Goal: Task Accomplishment & Management: Complete application form

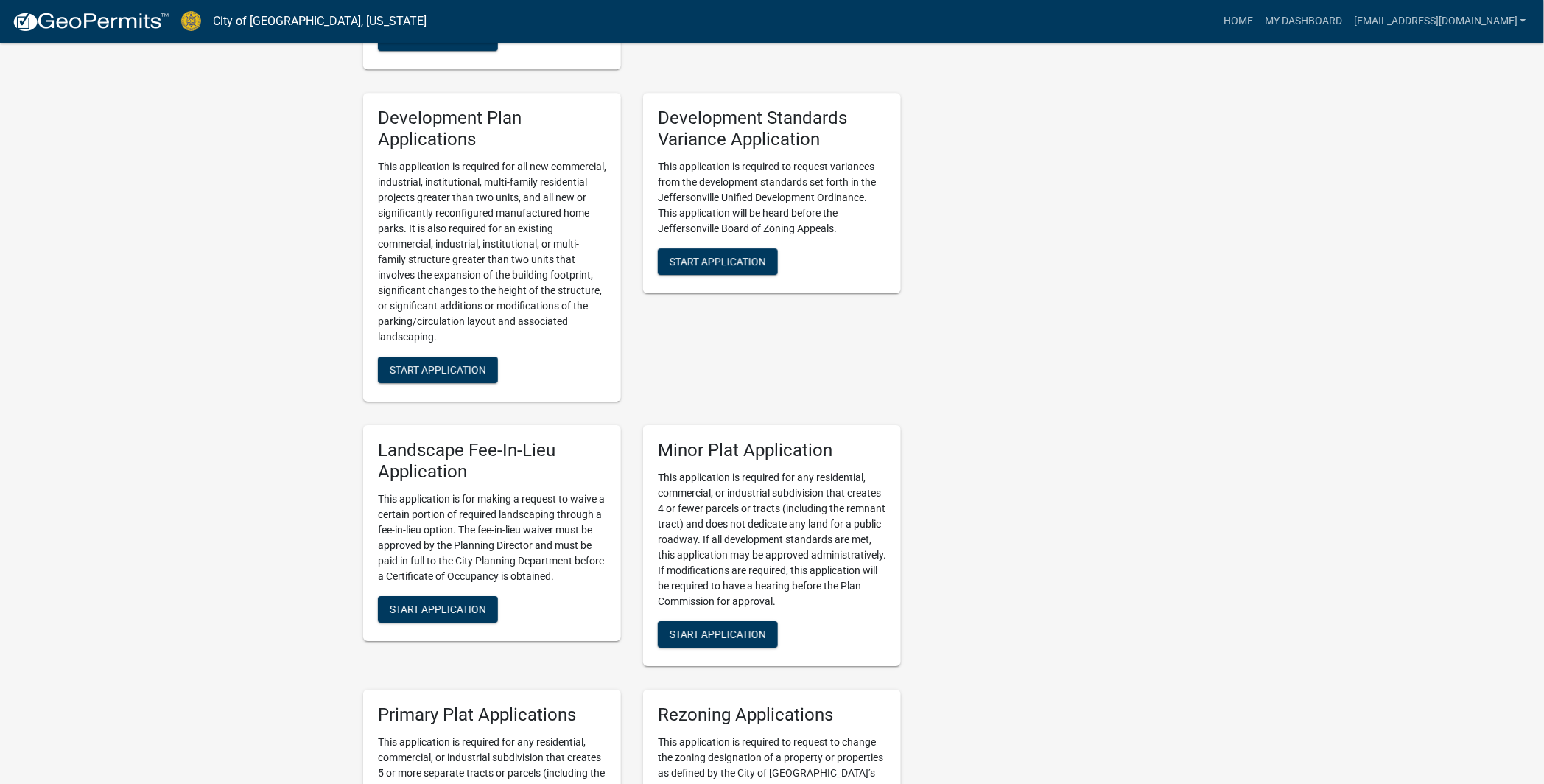
scroll to position [1555, 0]
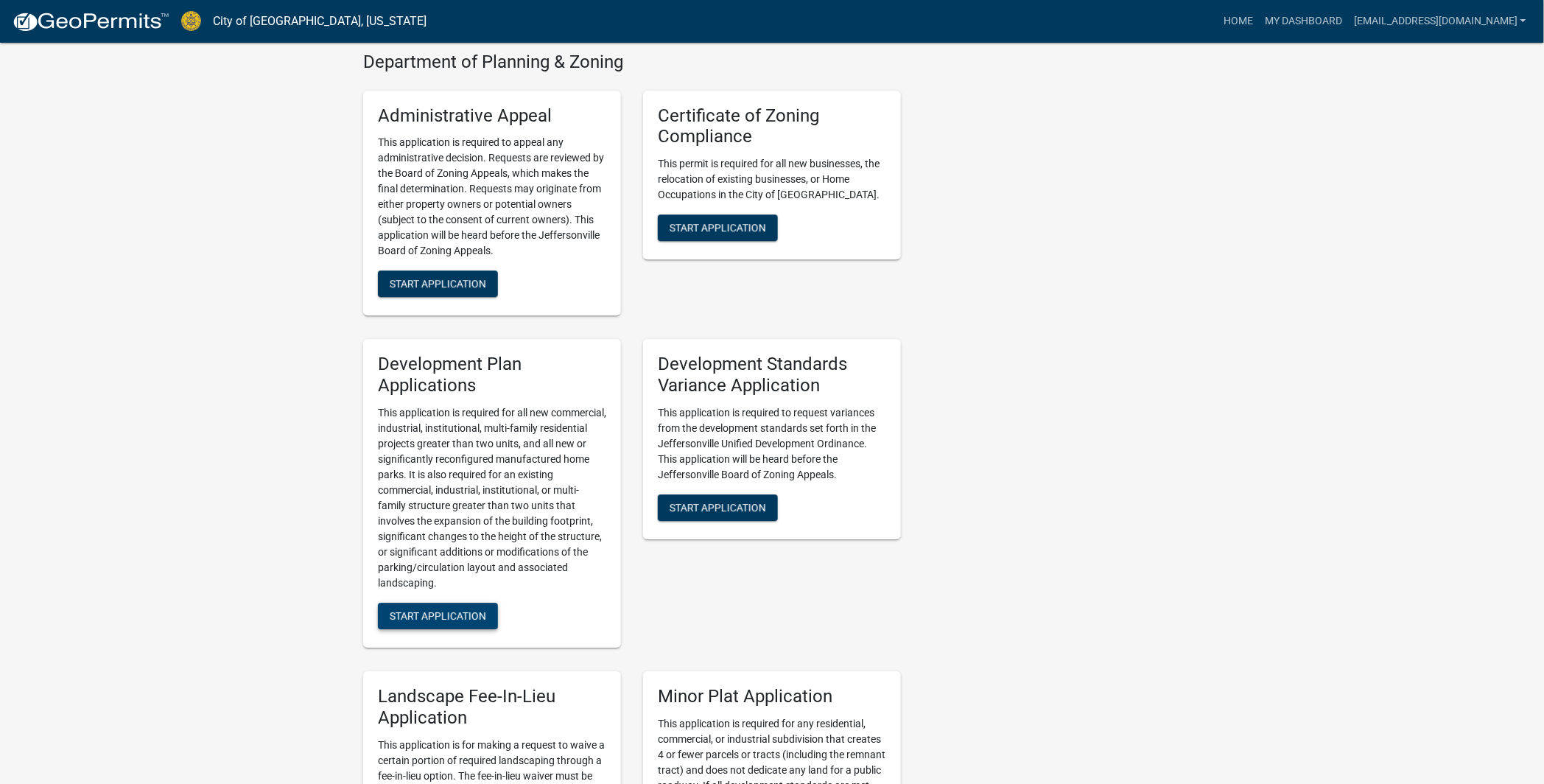
click at [444, 610] on span "Start Application" at bounding box center [438, 616] width 97 height 12
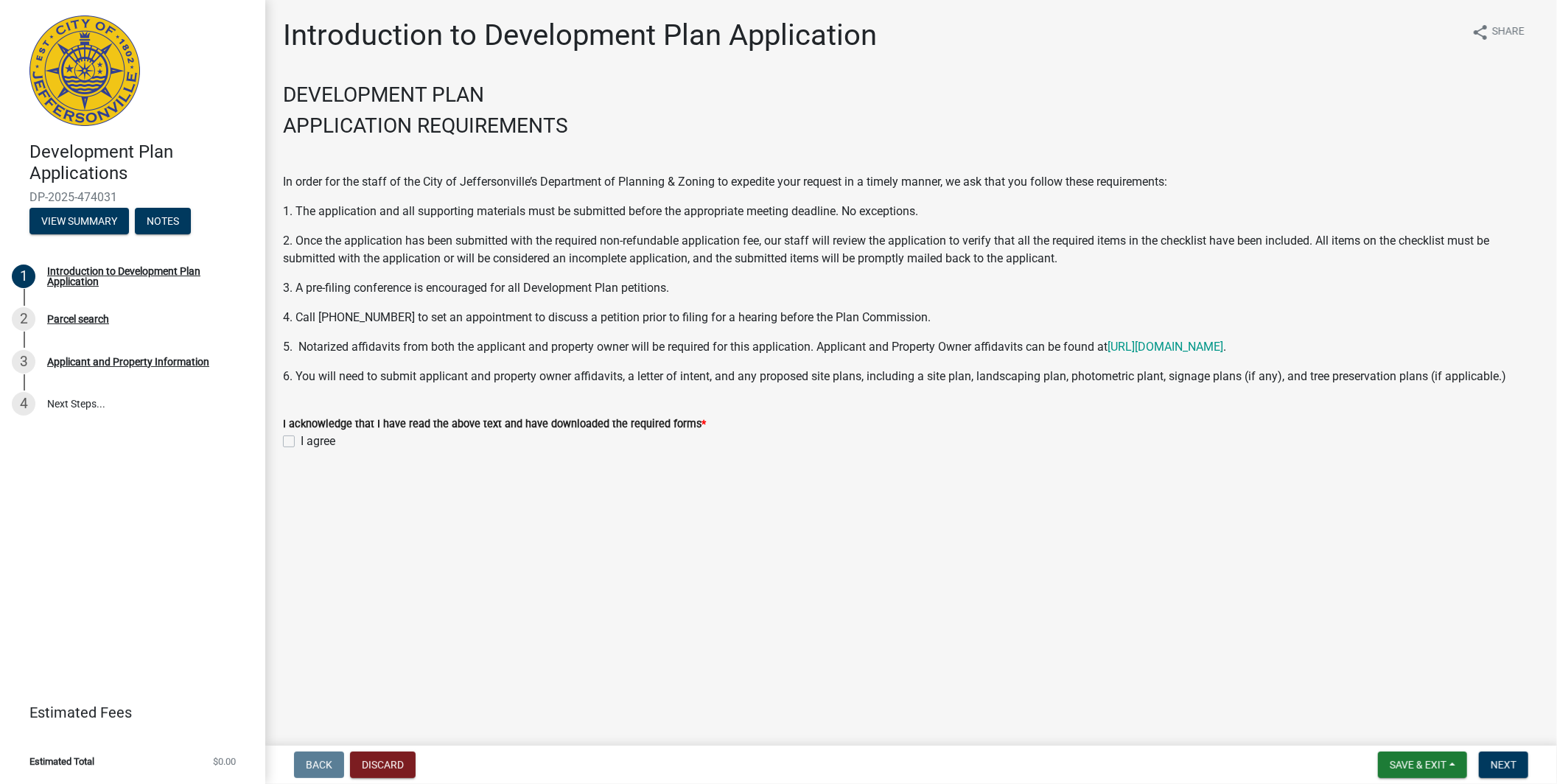
click at [301, 439] on label "I agree" at bounding box center [318, 441] width 35 height 17
click at [301, 439] on input "I agree" at bounding box center [305, 437] width 10 height 10
checkbox input "true"
click at [1507, 766] on span "Next" at bounding box center [1504, 765] width 26 height 12
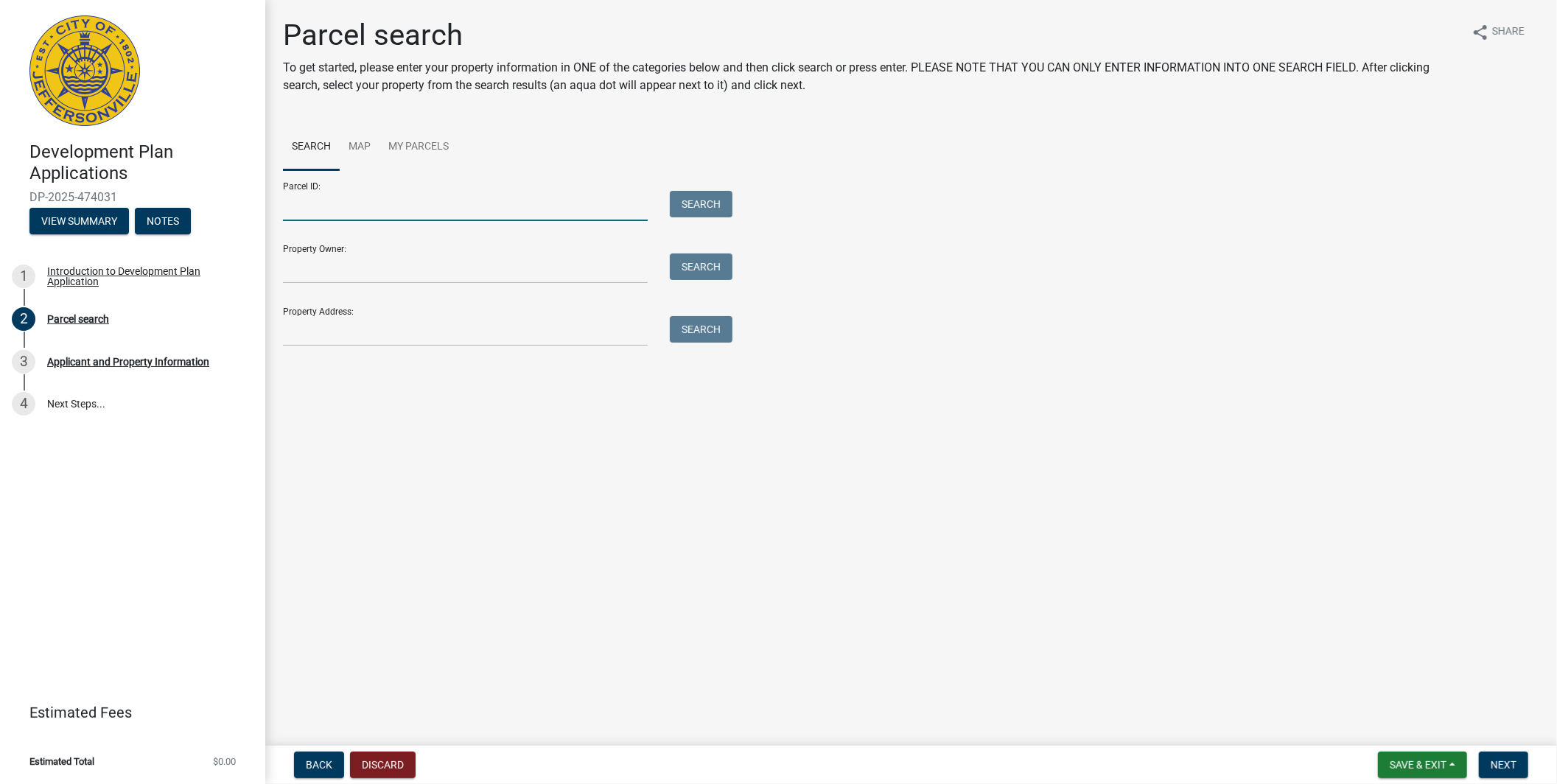
click at [392, 193] on input "Parcel ID:" at bounding box center [465, 206] width 365 height 31
paste input "10-21-03-300-688.000-009"
click at [311, 202] on input "10-21-03-300-688.000-009" at bounding box center [465, 206] width 365 height 31
type input "10-21-03-300-688.000-009"
click at [696, 197] on button "Search" at bounding box center [701, 204] width 63 height 26
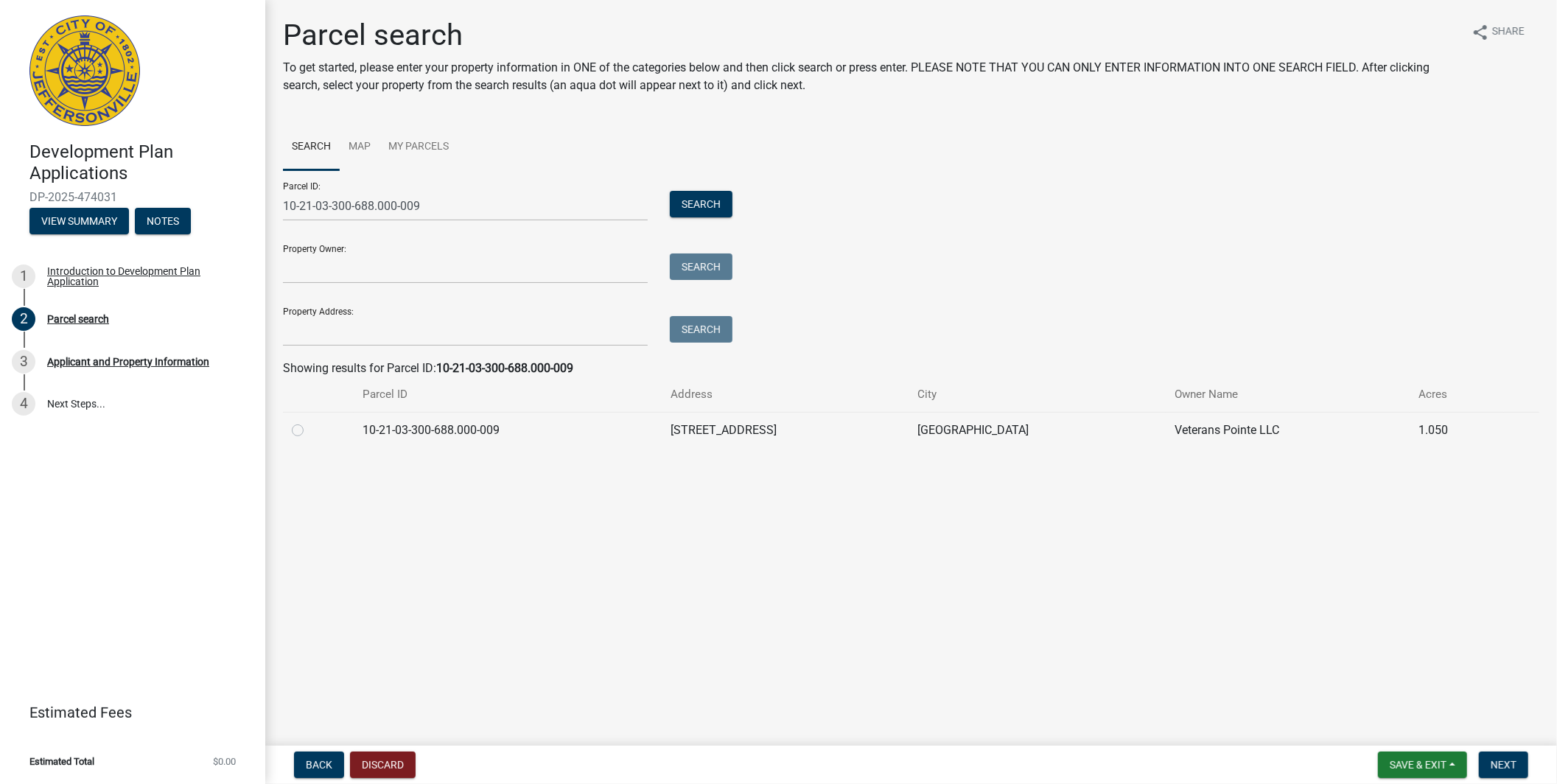
click at [310, 421] on label at bounding box center [310, 421] width 0 height 0
click at [310, 431] on input "radio" at bounding box center [314, 426] width 10 height 10
radio input "true"
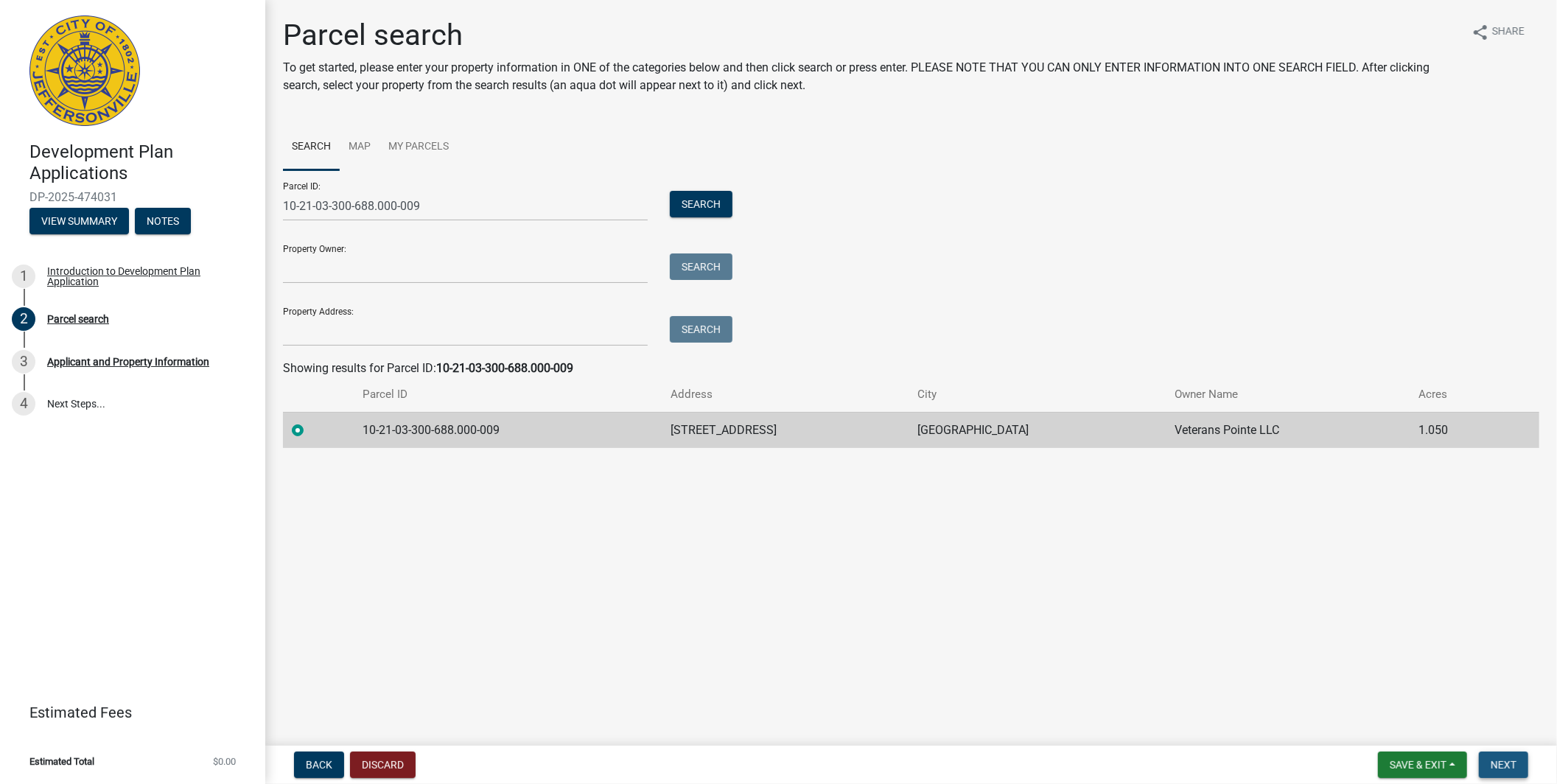
click at [1508, 763] on span "Next" at bounding box center [1504, 765] width 26 height 12
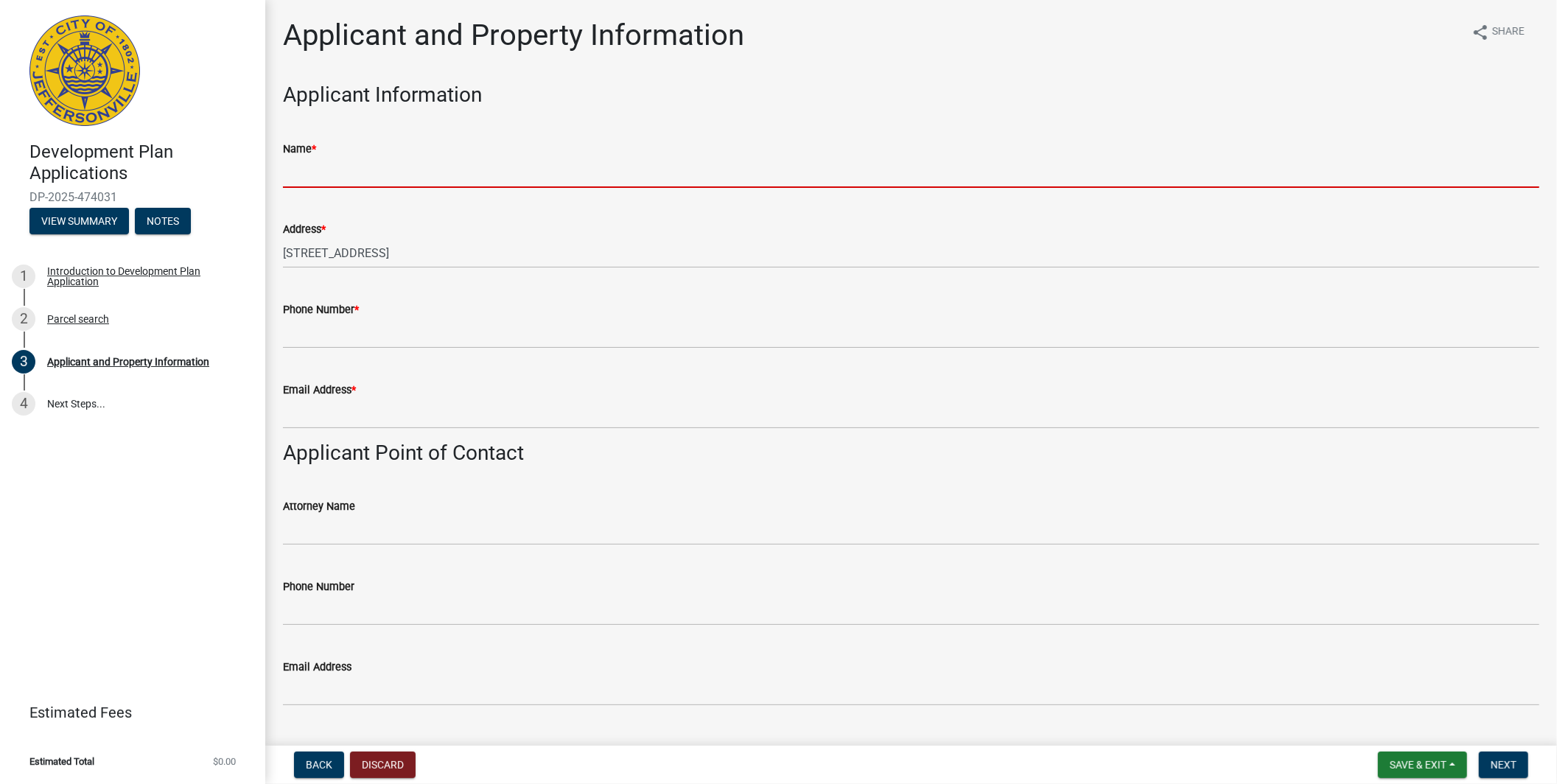
click at [311, 166] on input "Name *" at bounding box center [911, 173] width 1256 height 31
paste input "Veterans Pointe LLC"
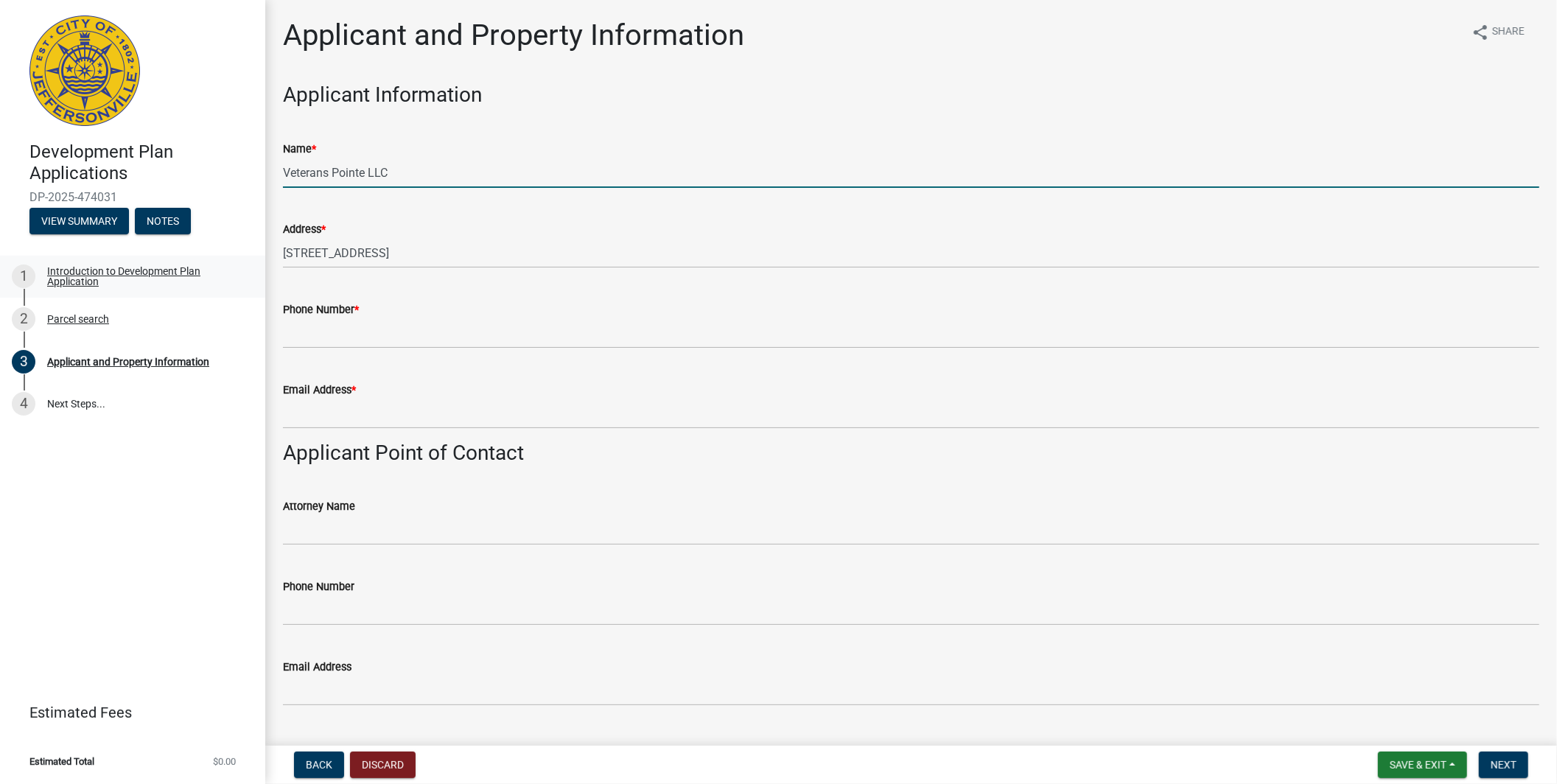
type input "Veterans Pointe LLC"
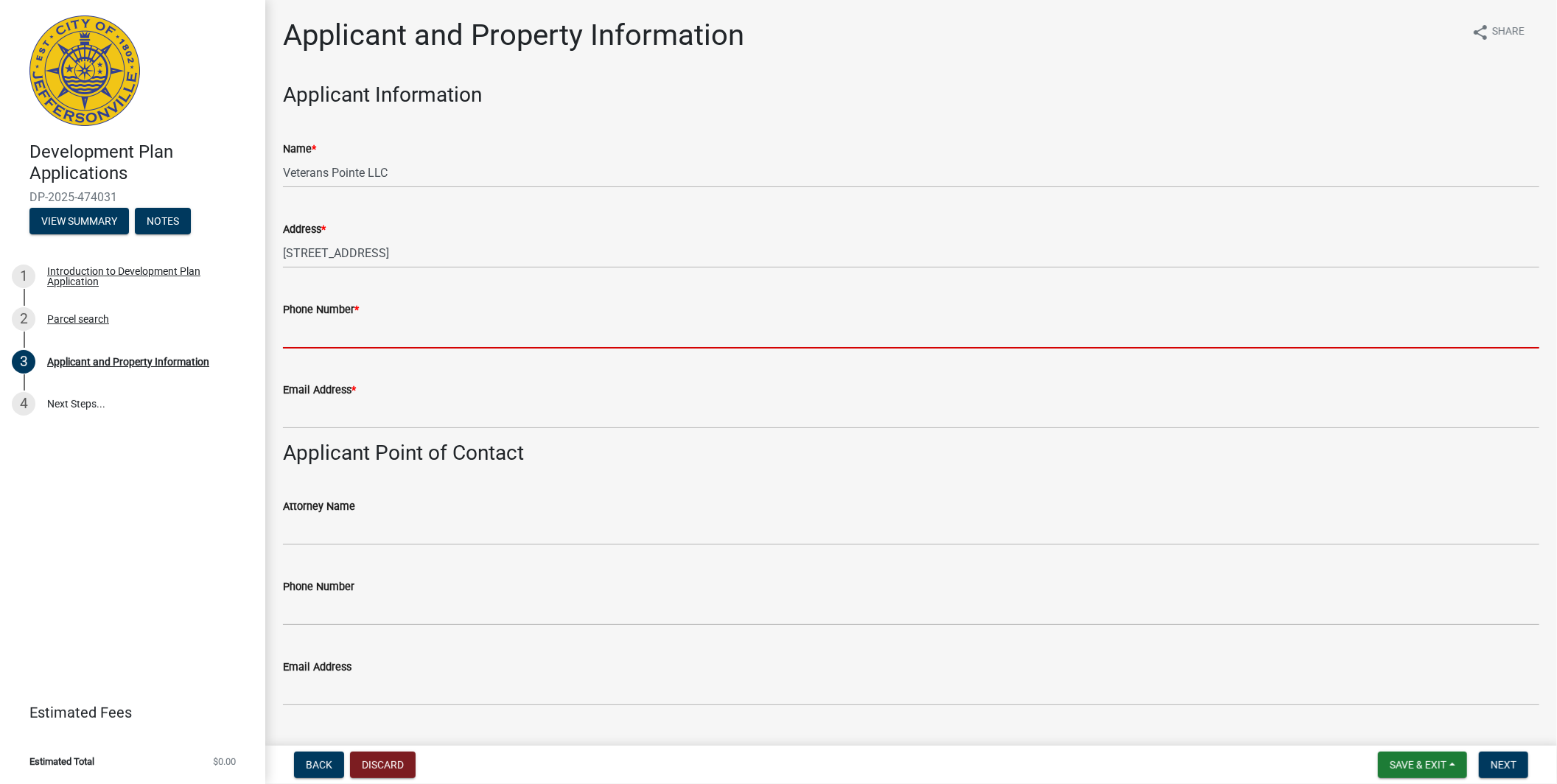
click at [336, 337] on input "Phone Number *" at bounding box center [911, 333] width 1256 height 31
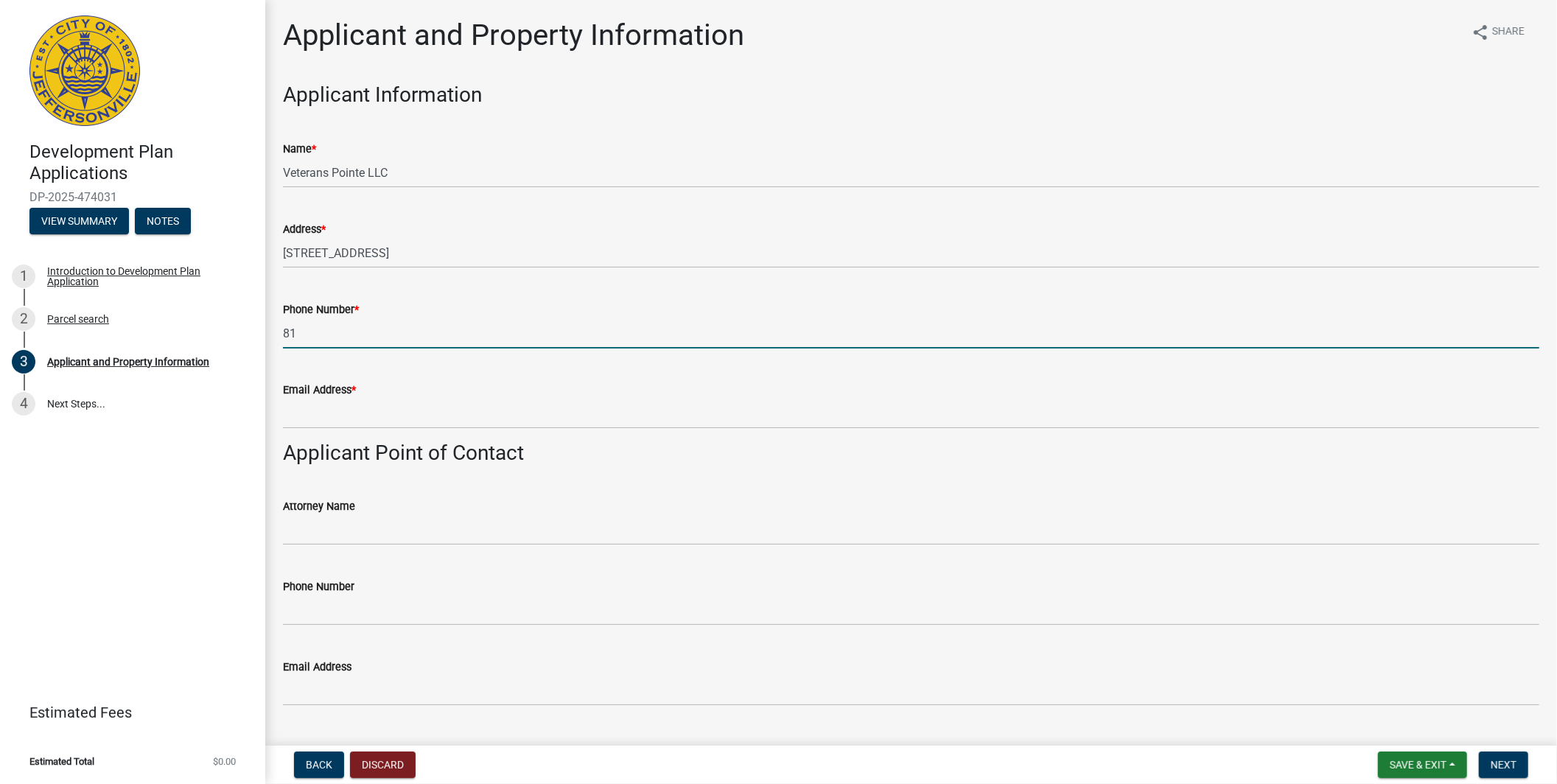
type input "8"
type input "[PHONE_NUMBER]"
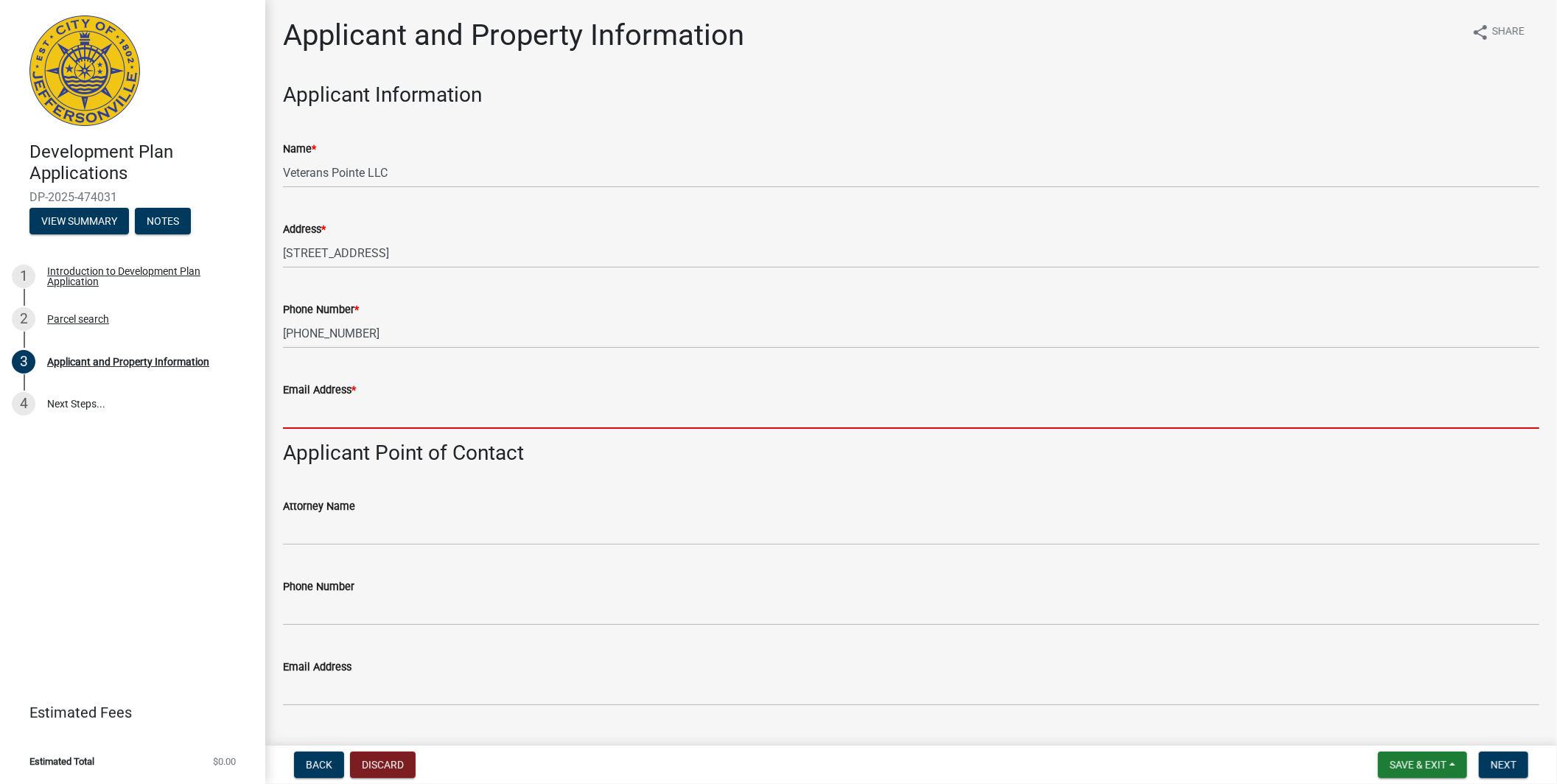
click at [301, 410] on input "Email Address *" at bounding box center [911, 413] width 1256 height 31
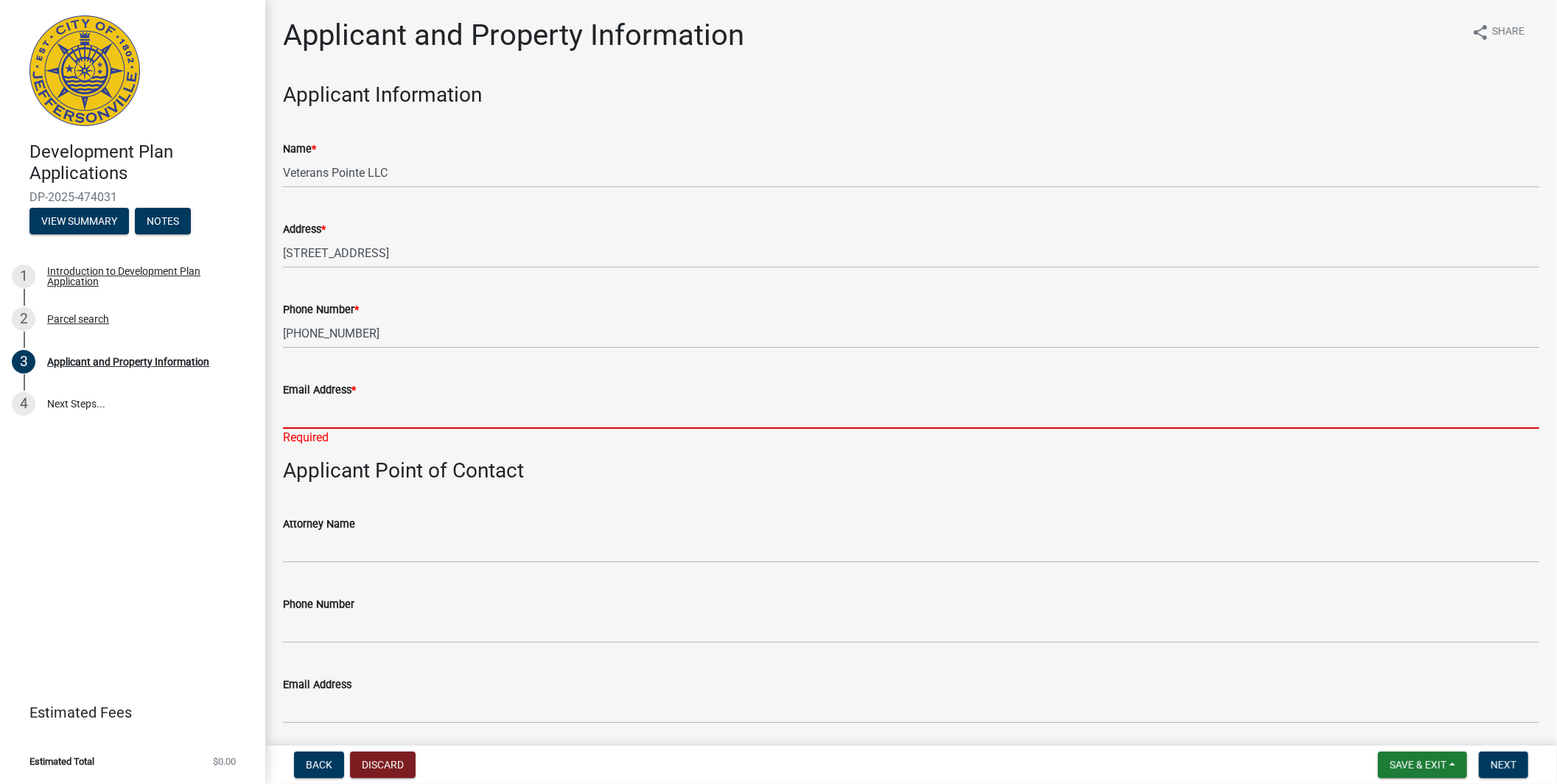
click at [359, 400] on input "Email Address *" at bounding box center [911, 413] width 1256 height 31
paste input "[EMAIL_ADDRESS][DOMAIN_NAME]"
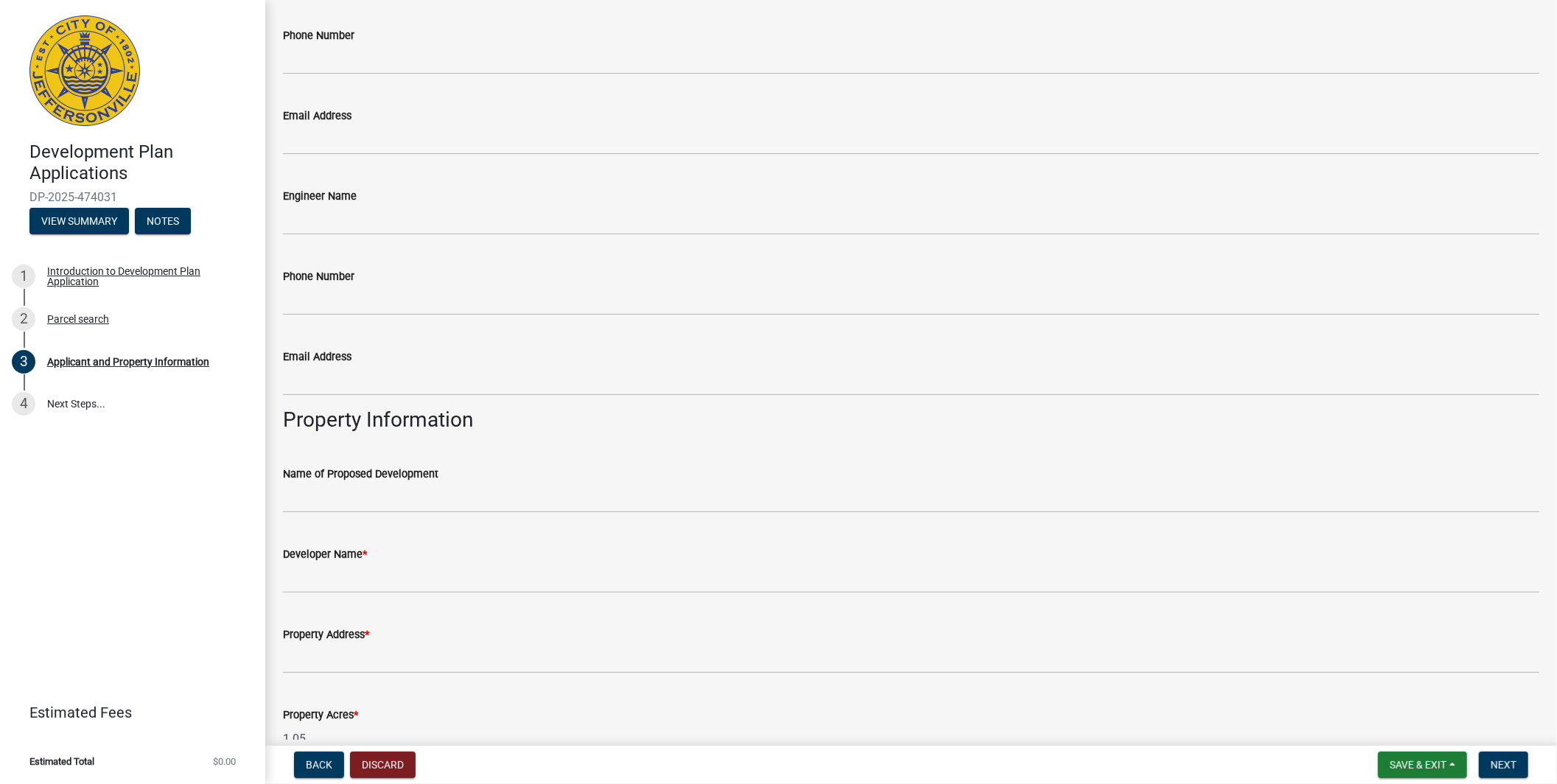
scroll to position [572, 0]
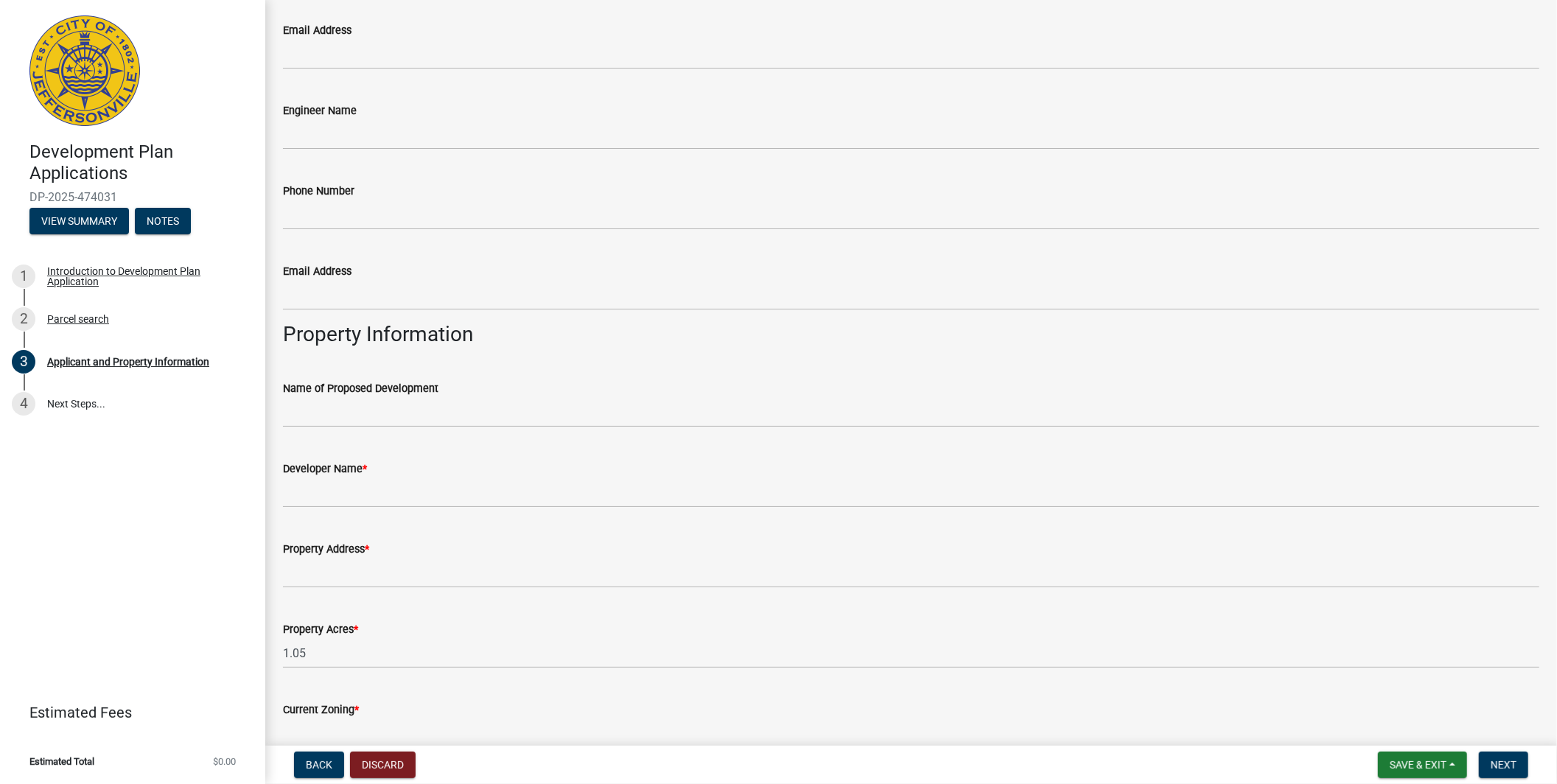
type input "[EMAIL_ADDRESS][DOMAIN_NAME]"
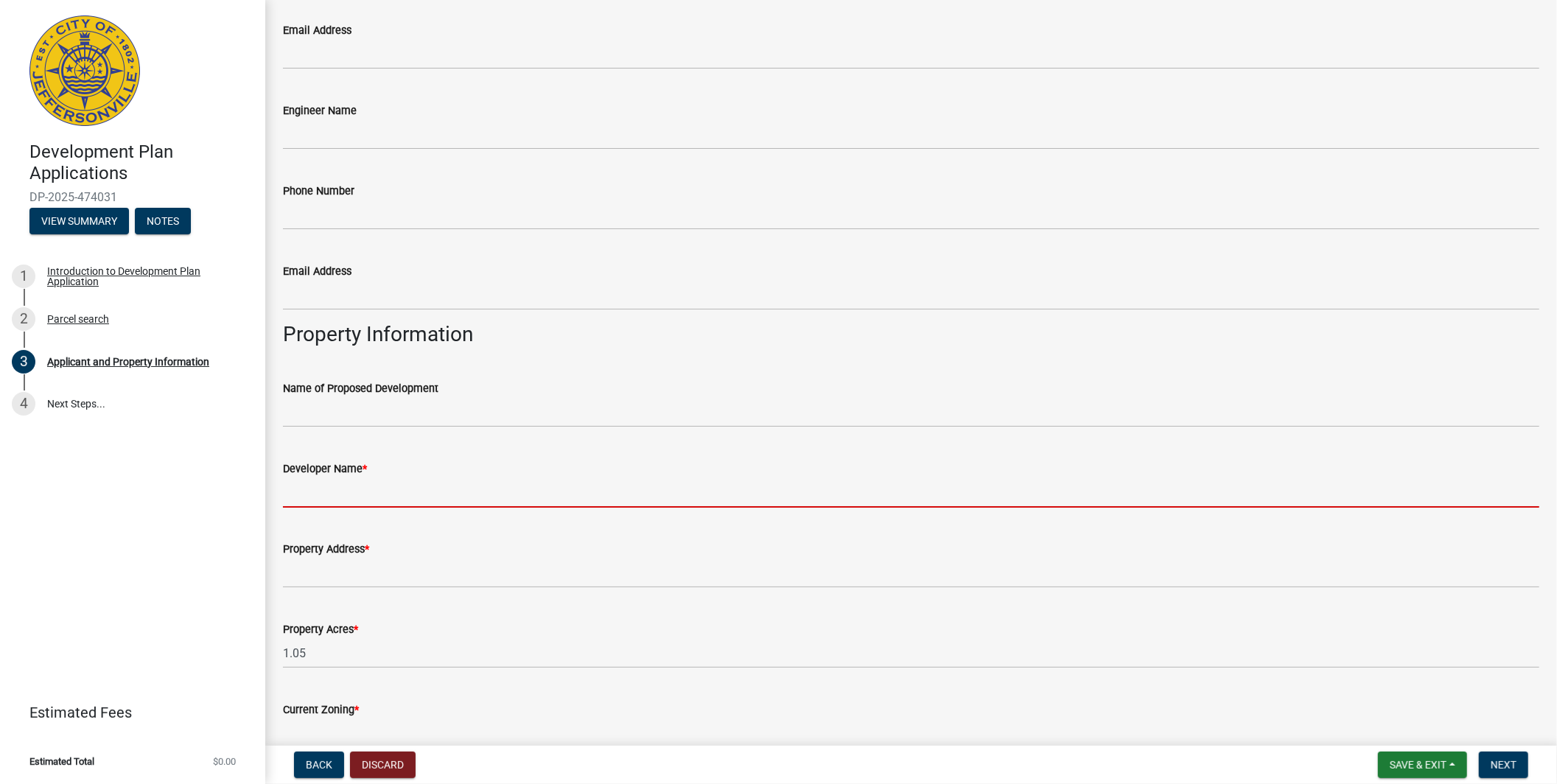
scroll to position [637, 0]
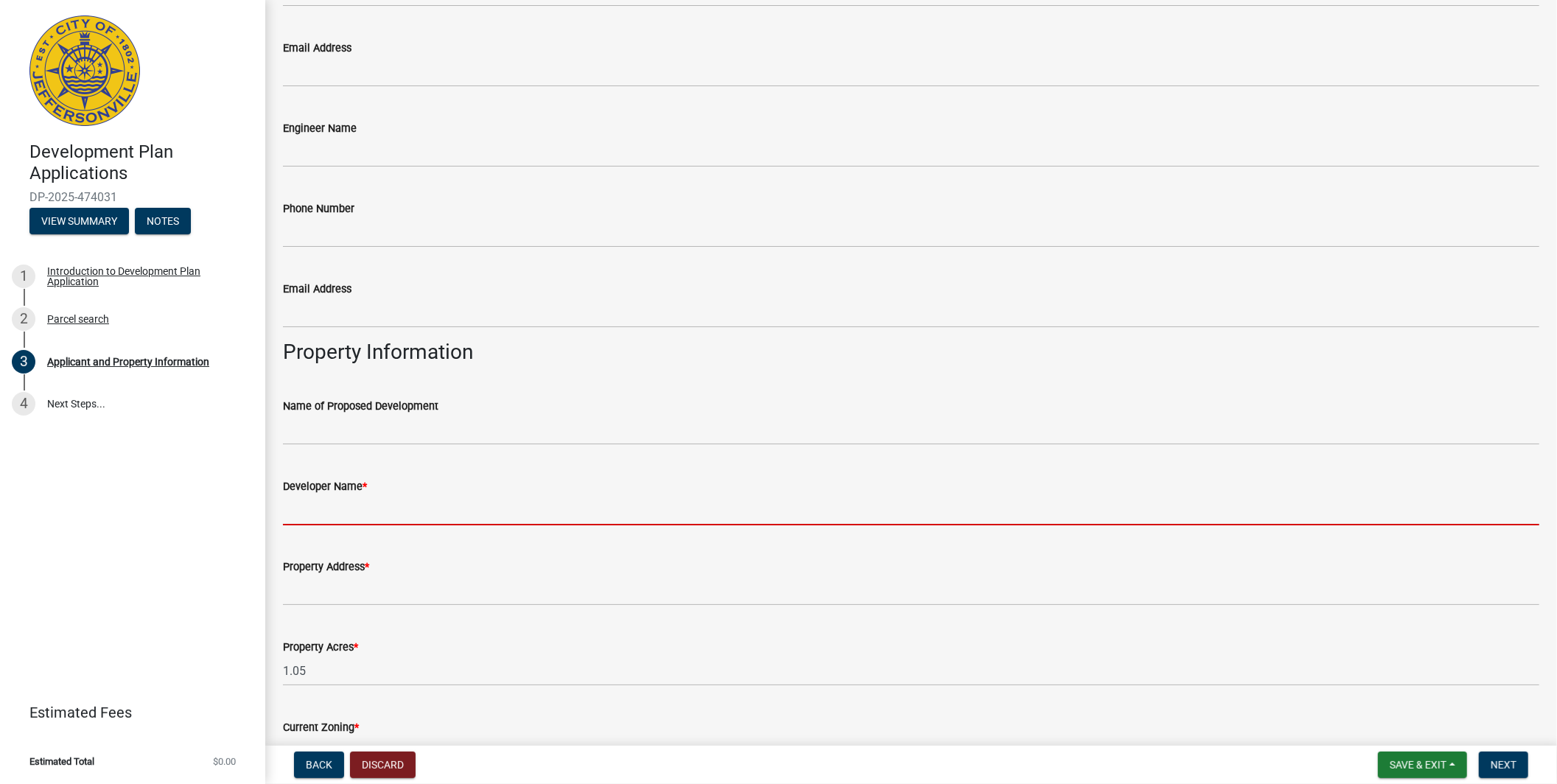
click at [322, 496] on input "Developer Name *" at bounding box center [911, 510] width 1256 height 31
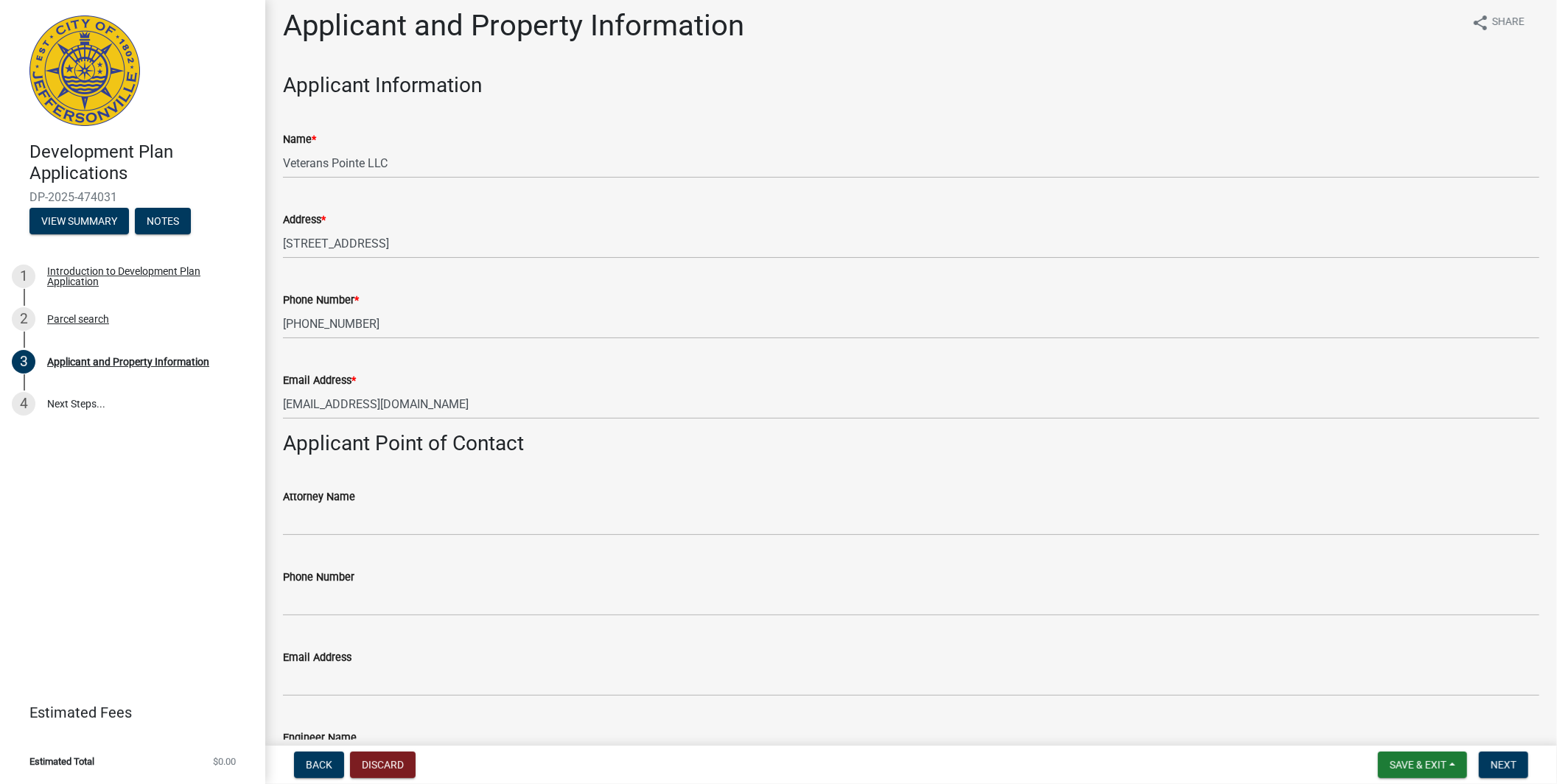
scroll to position [0, 0]
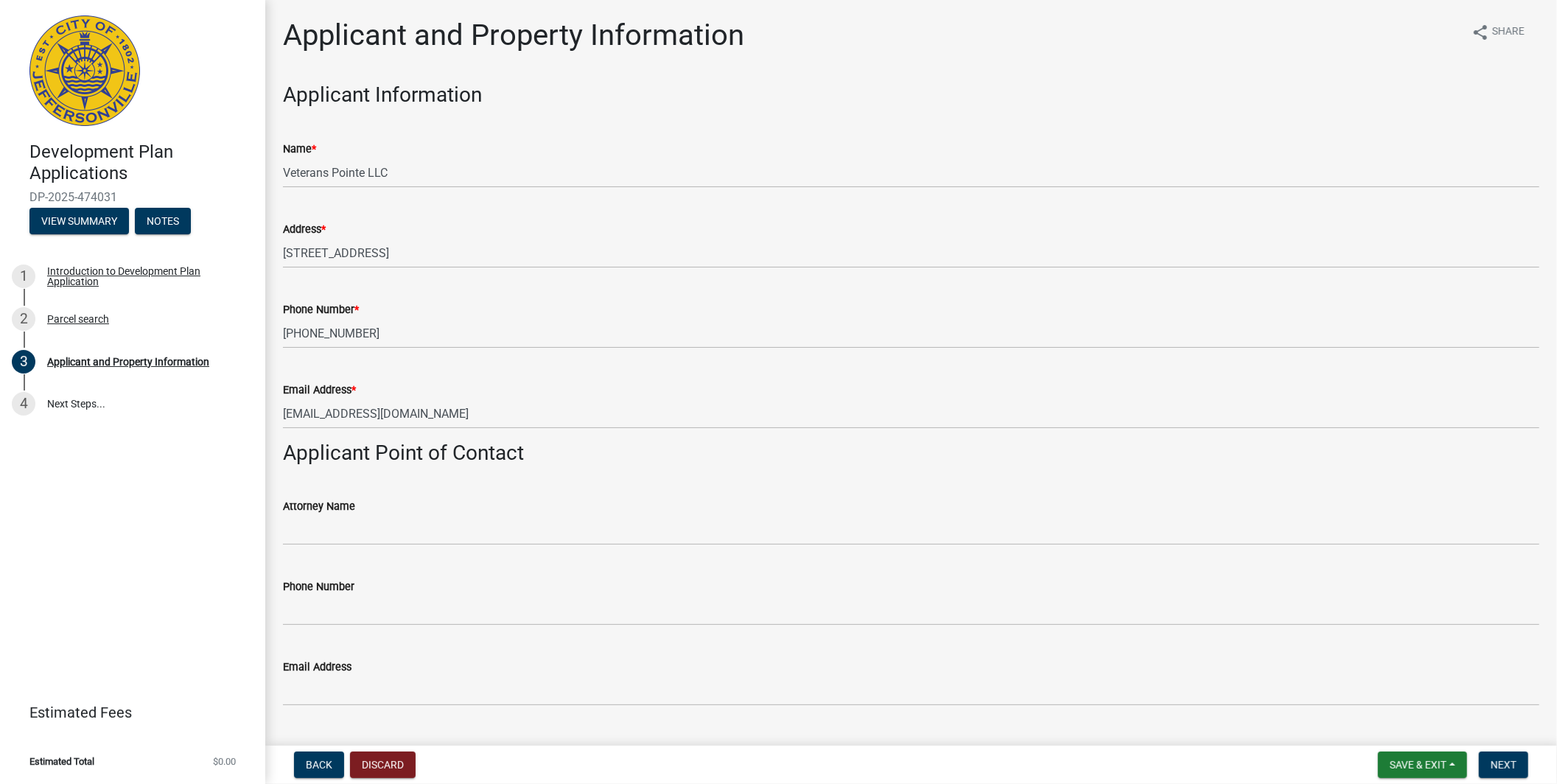
type input "[PERSON_NAME]"
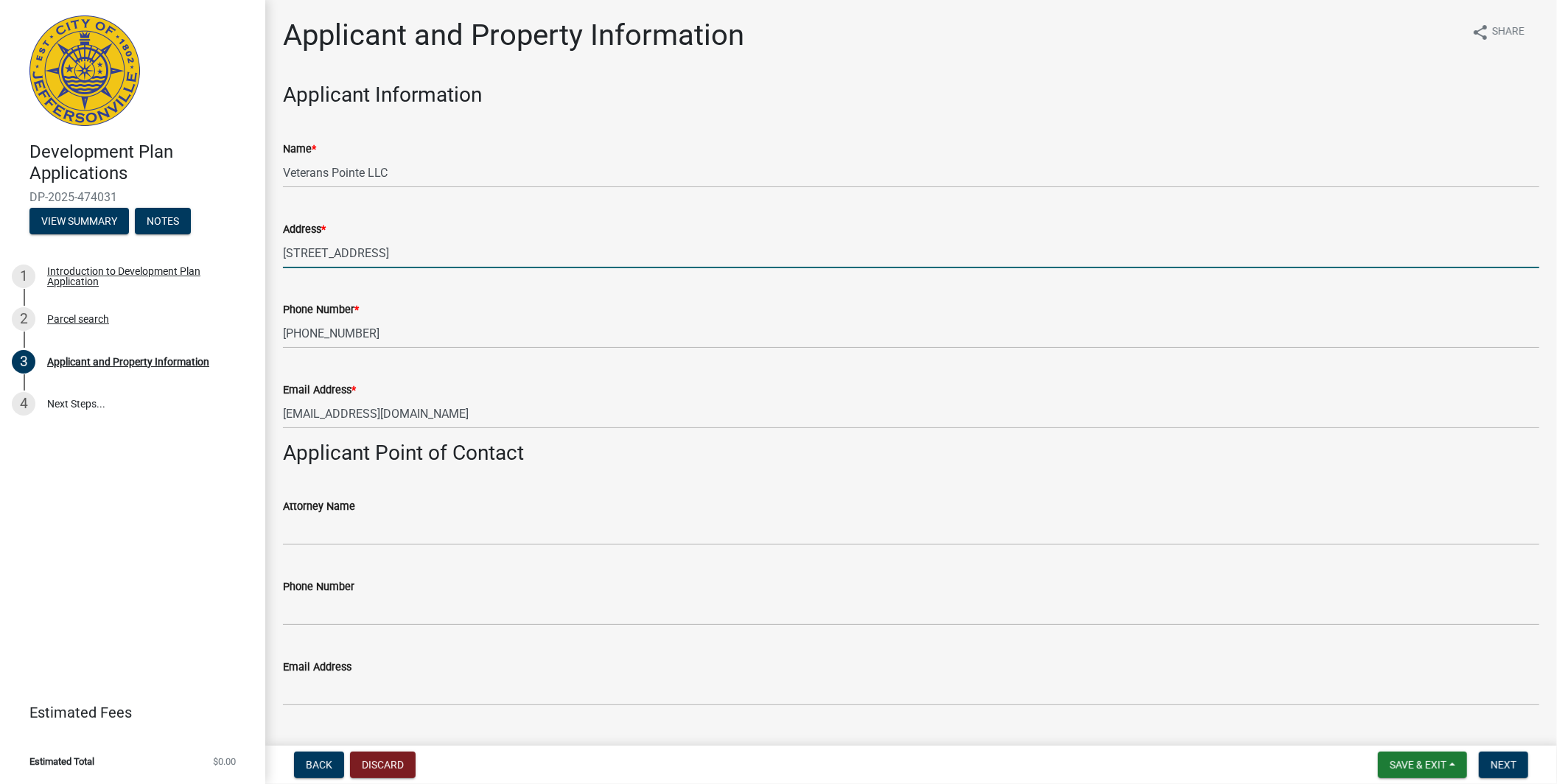
drag, startPoint x: 462, startPoint y: 249, endPoint x: 243, endPoint y: 250, distance: 219.0
click at [243, 250] on div "Development Plan Applications DP-2025-474031 View Summary Notes 1 Introduction …" at bounding box center [778, 392] width 1557 height 784
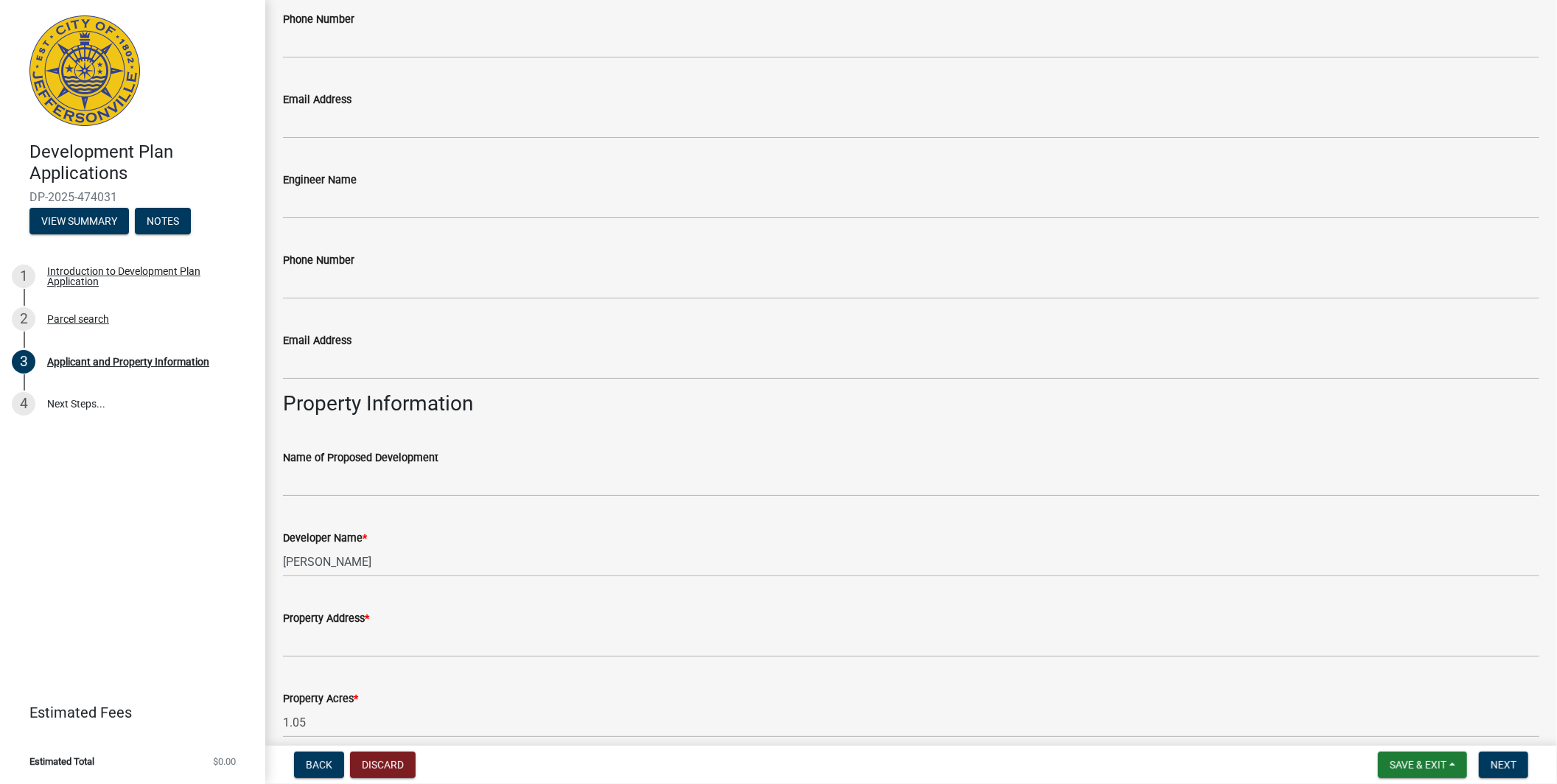
scroll to position [572, 0]
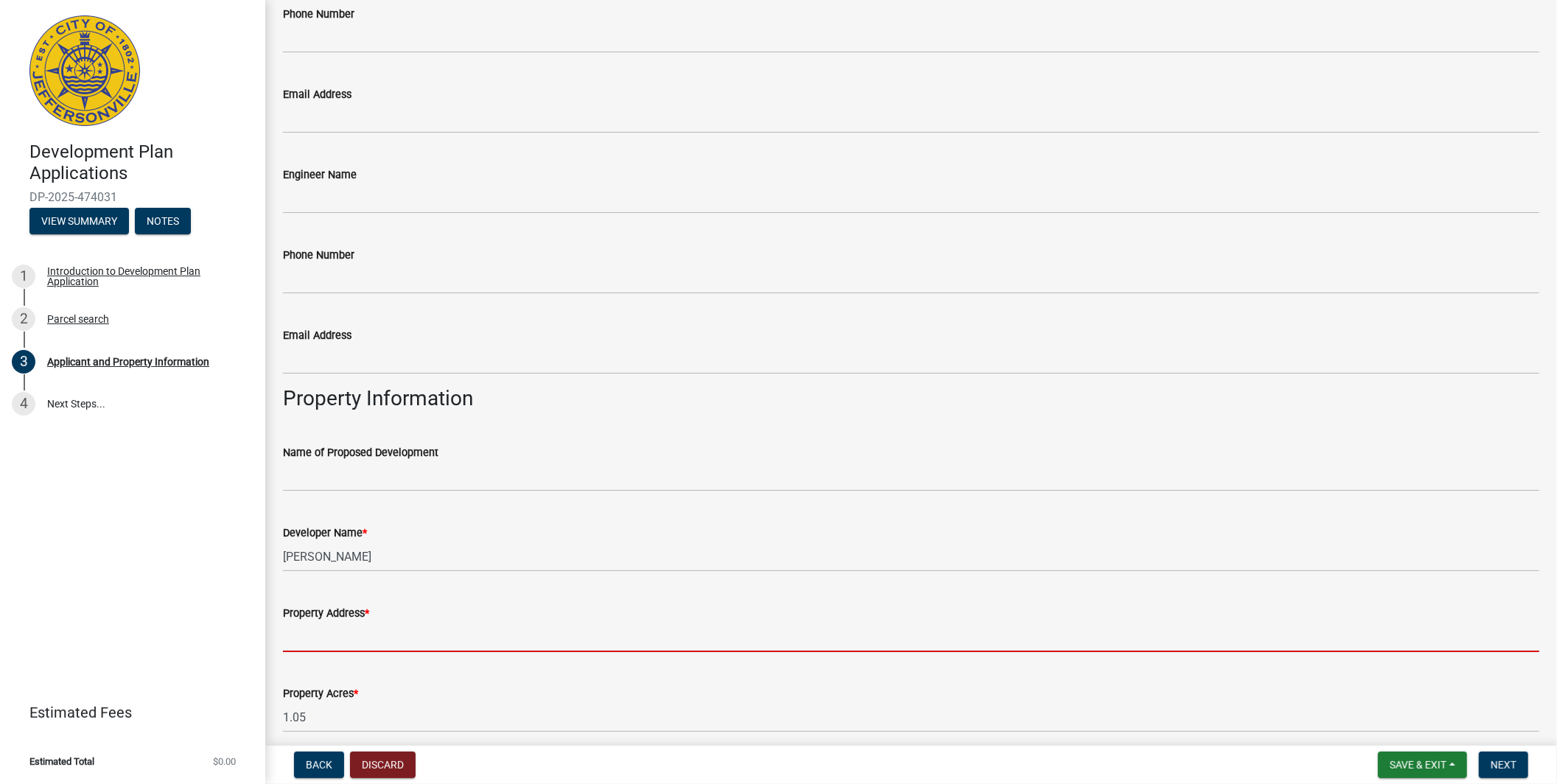
click at [327, 637] on input "Property Address *" at bounding box center [911, 637] width 1256 height 31
paste input "[STREET_ADDRESS]"
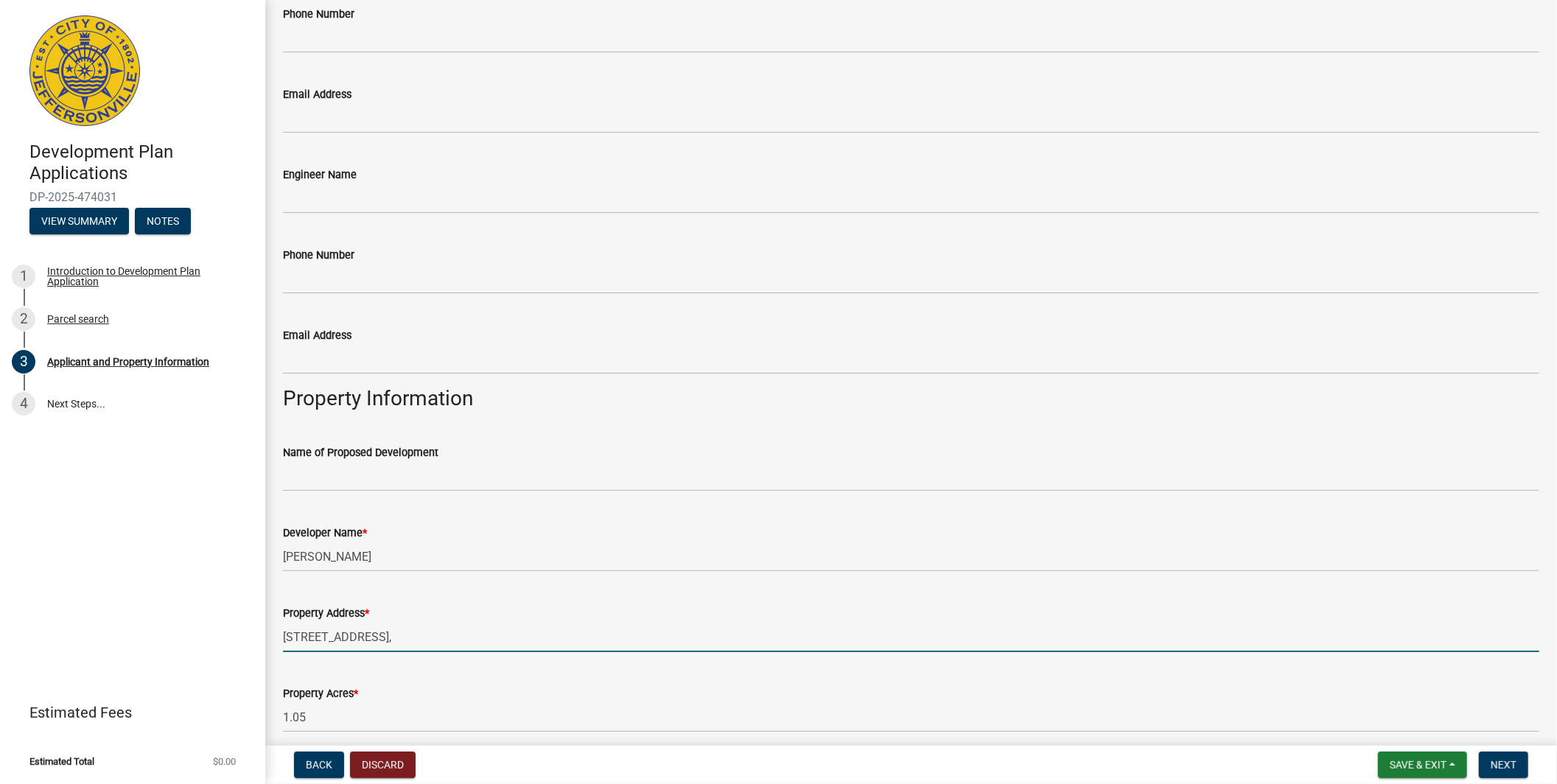
paste input "[GEOGRAPHIC_DATA], IN 47130"
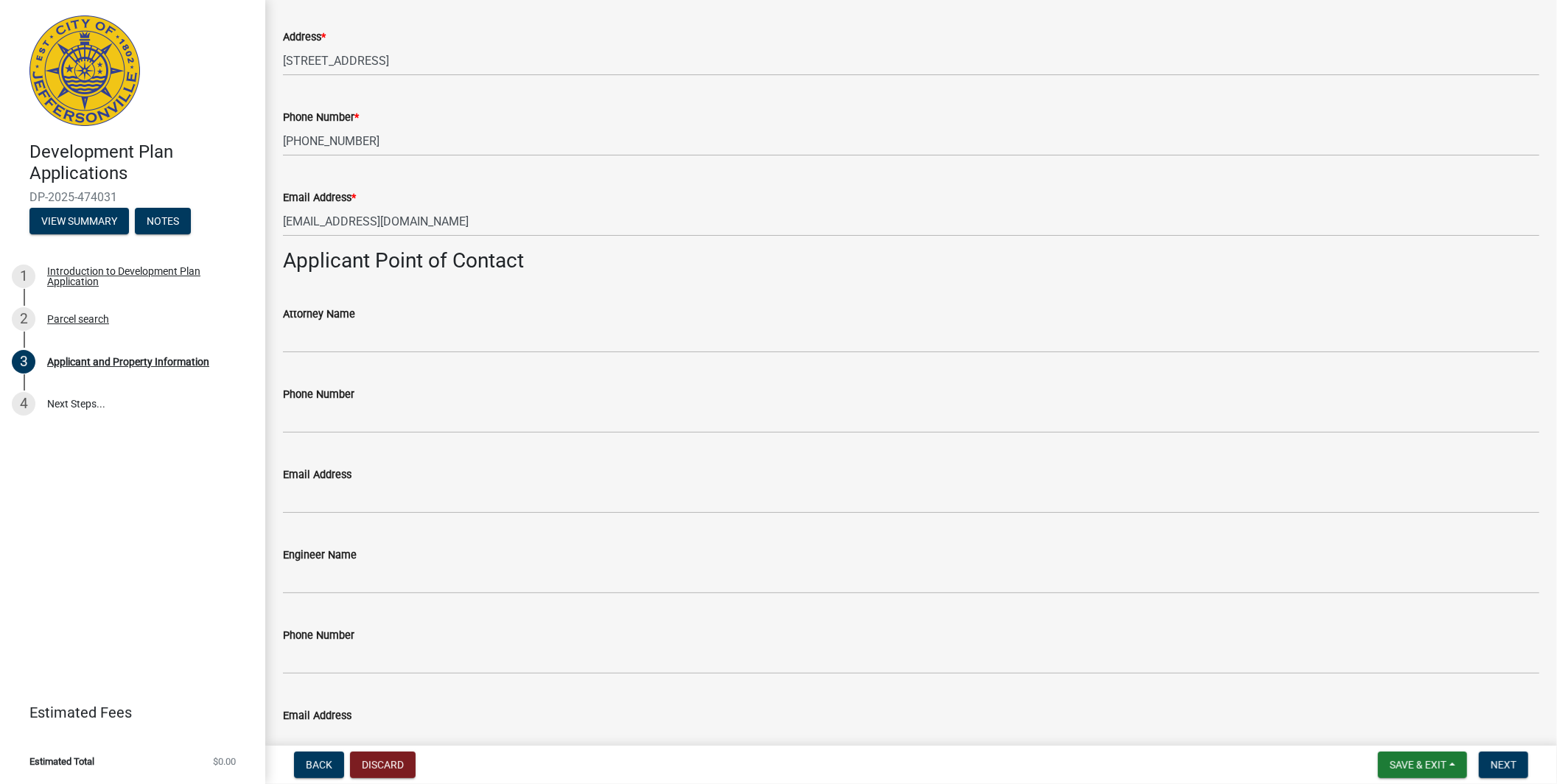
scroll to position [0, 0]
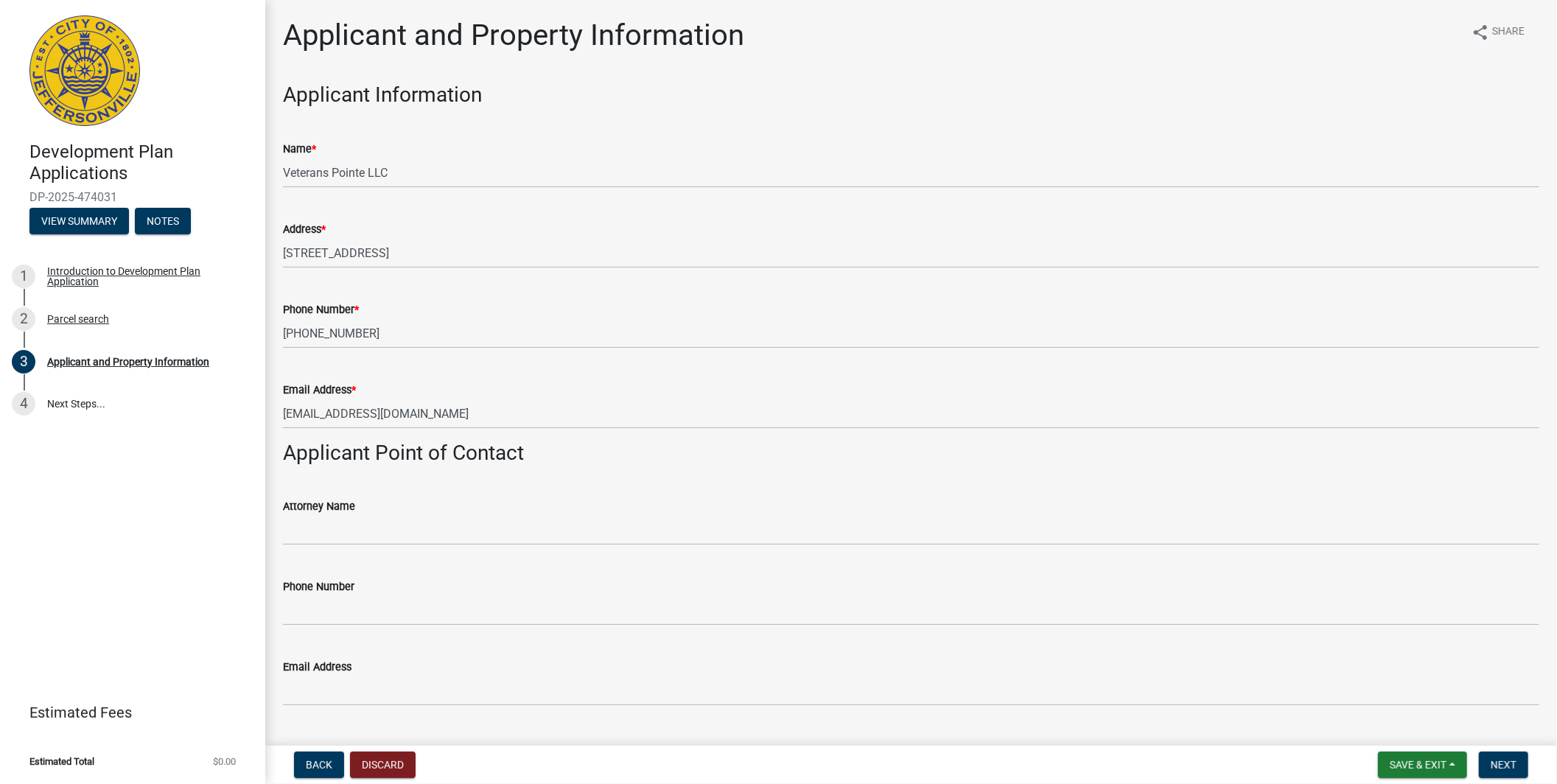
type input "[STREET_ADDRESS]"
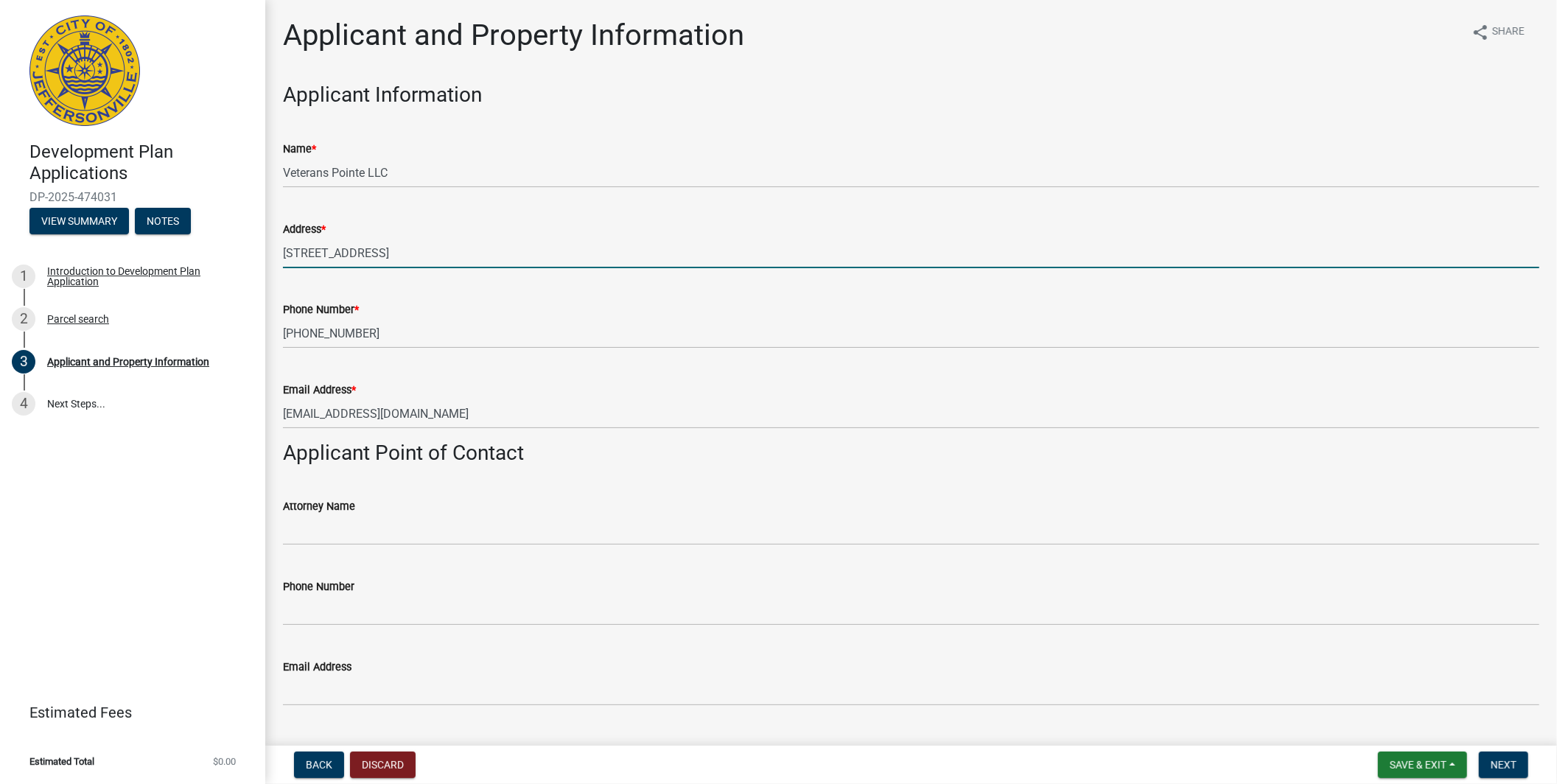
click at [458, 253] on input "[STREET_ADDRESS]" at bounding box center [911, 253] width 1256 height 31
paste input "[GEOGRAPHIC_DATA], IN 47130"
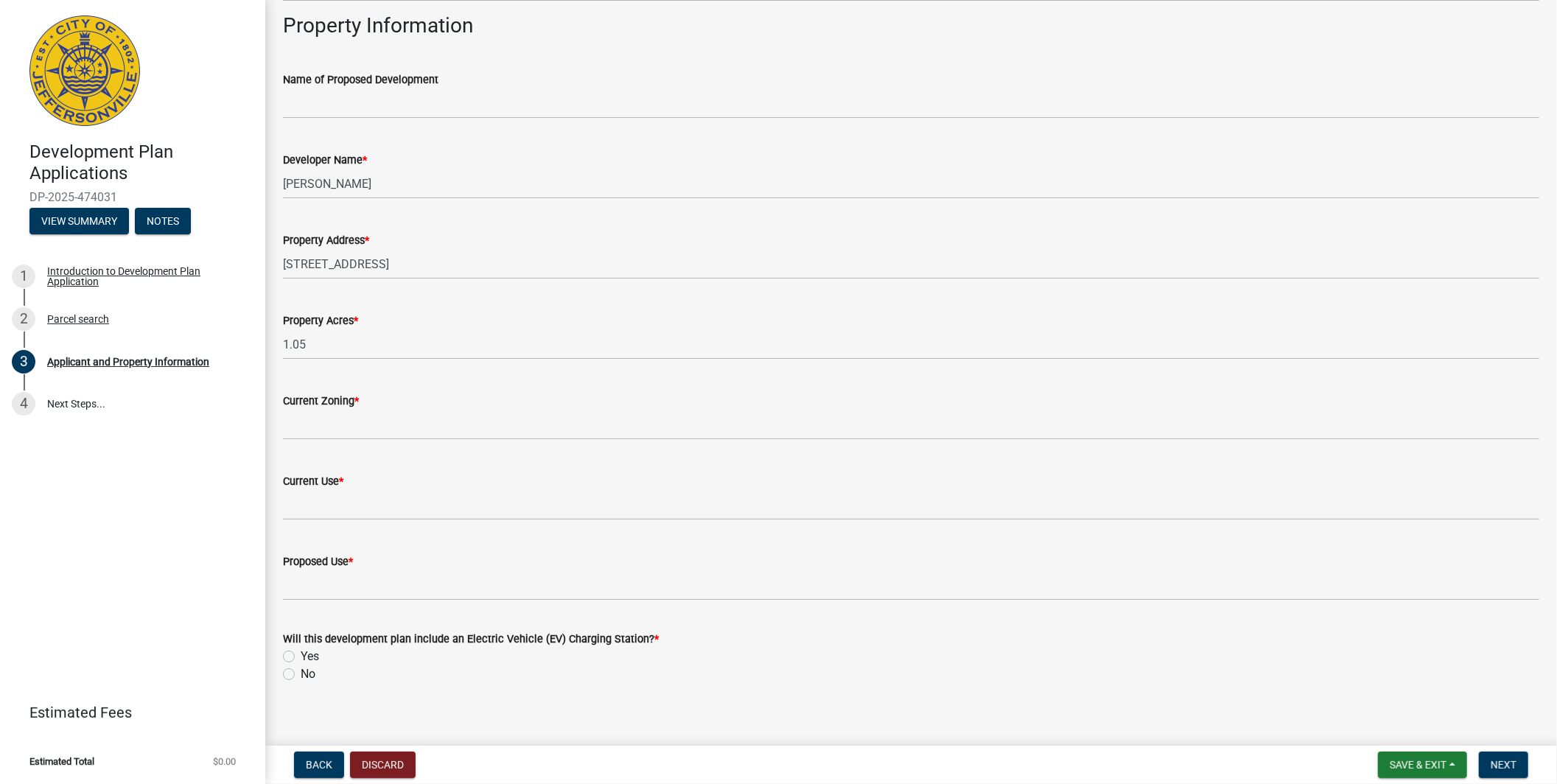
scroll to position [958, 0]
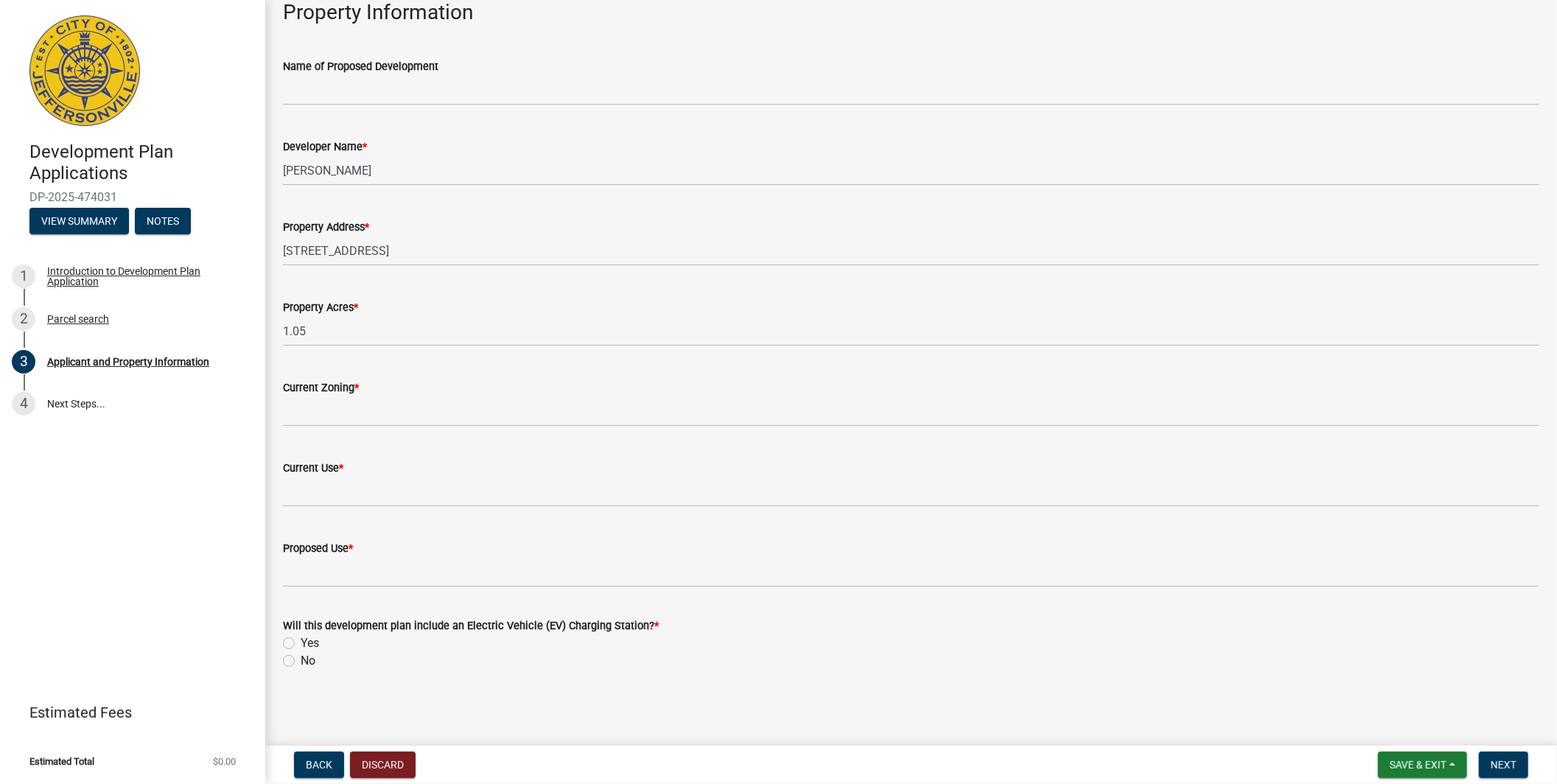
type input "[STREET_ADDRESS]"
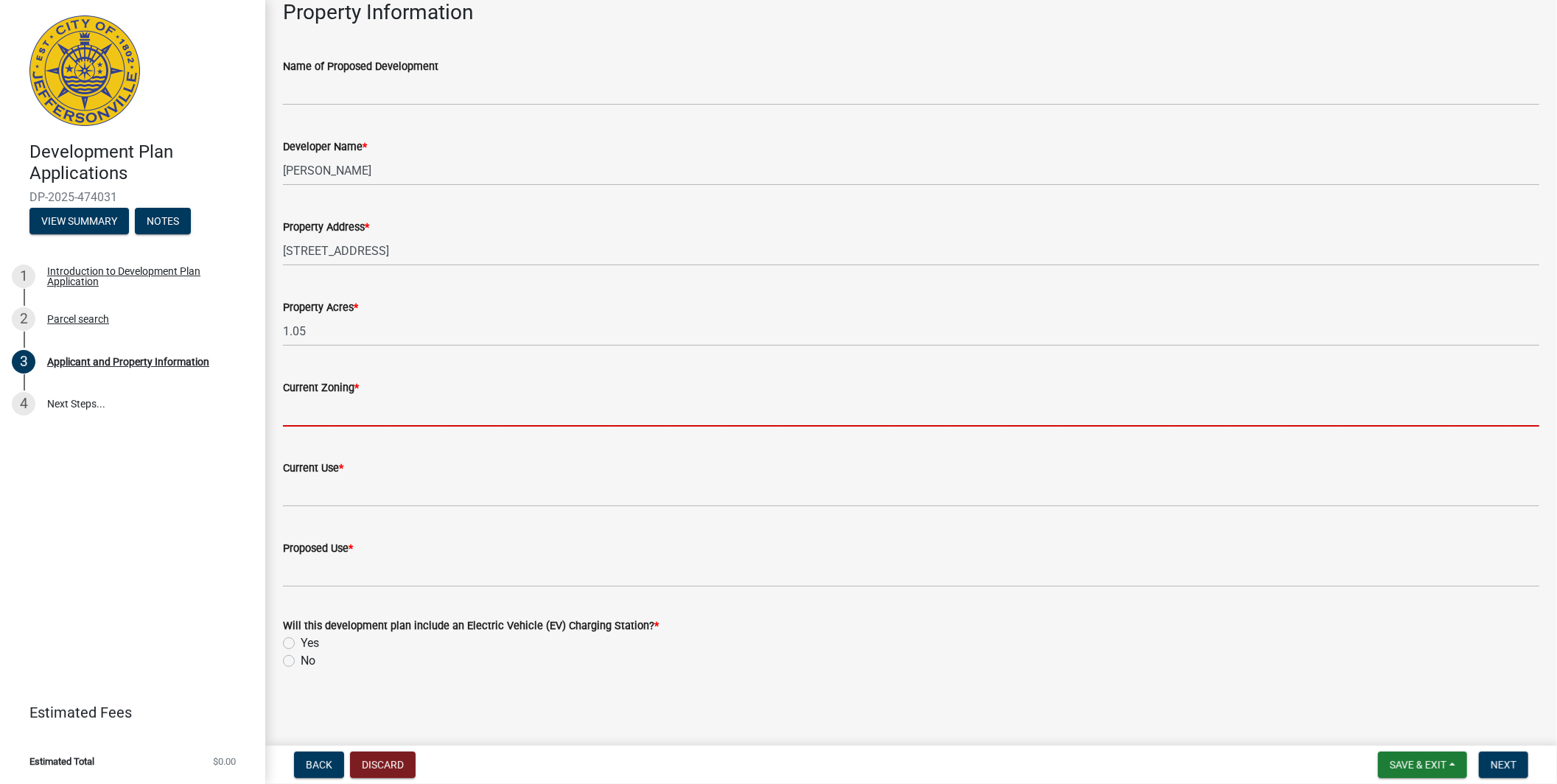
click at [311, 412] on input "Current Zoning *" at bounding box center [911, 411] width 1256 height 31
type input "C-I"
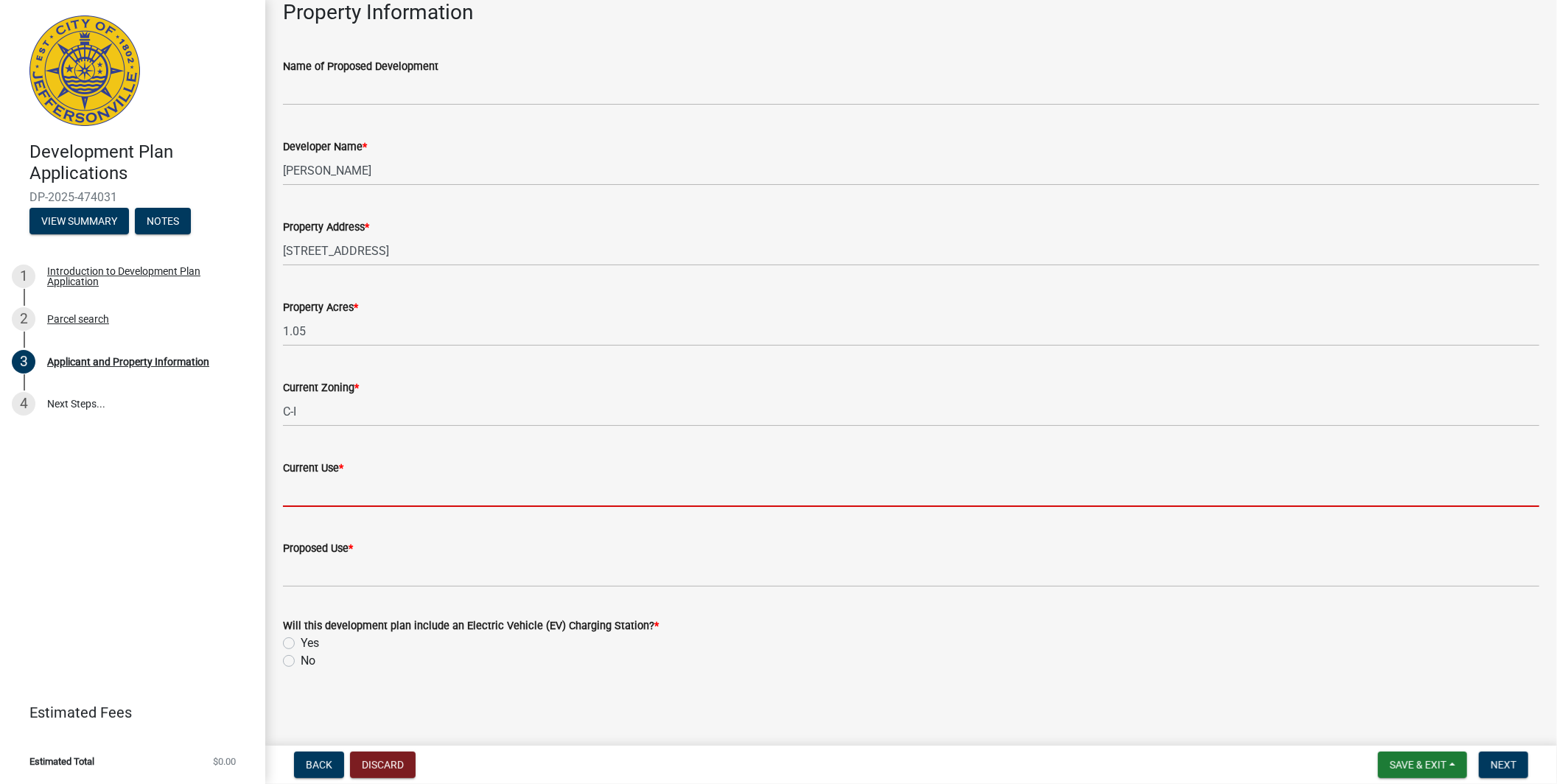
click at [319, 495] on input "Current Use *" at bounding box center [911, 491] width 1256 height 31
type input "Vacant"
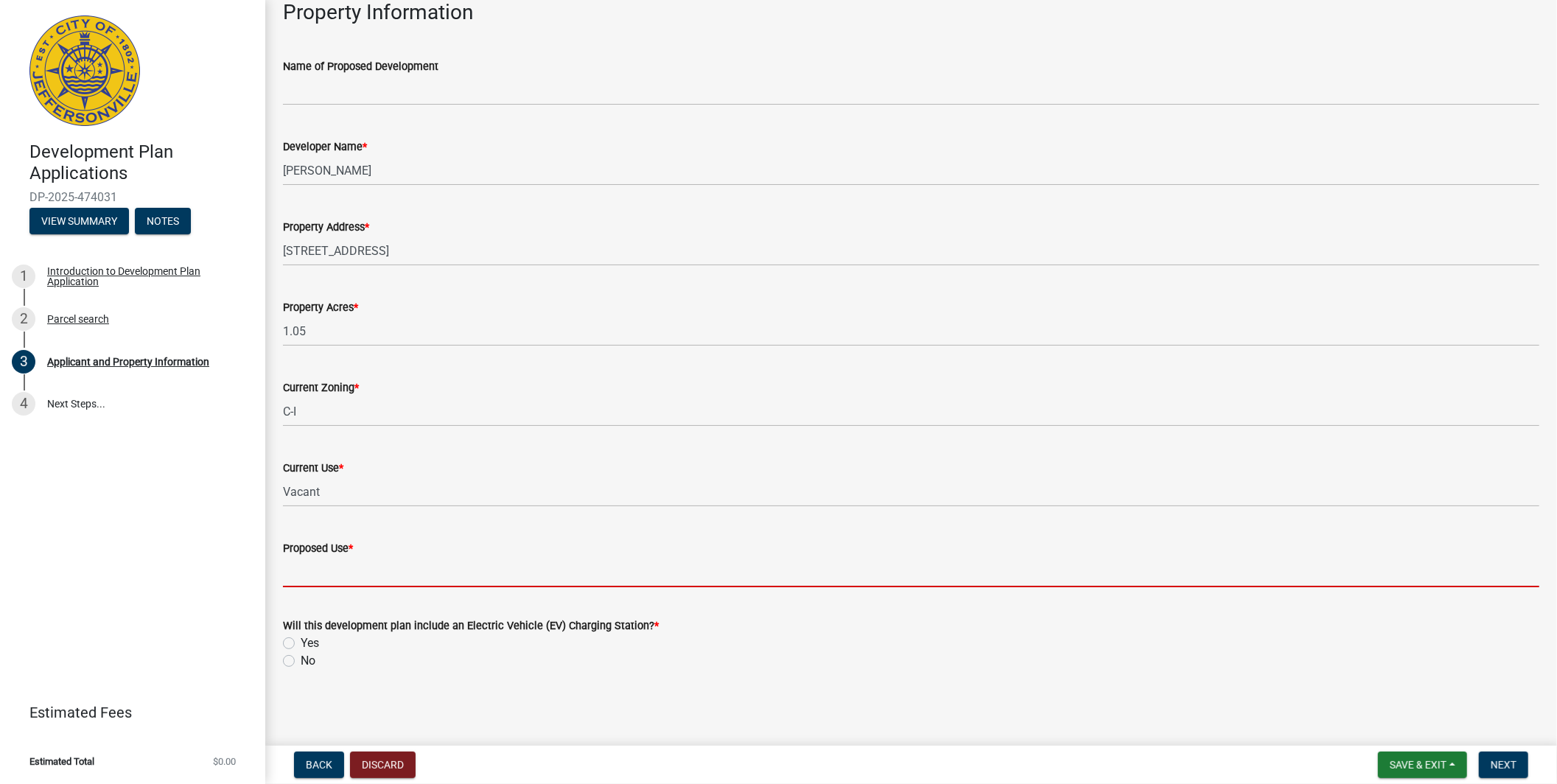
click at [351, 571] on input "Proposed Use *" at bounding box center [911, 571] width 1256 height 31
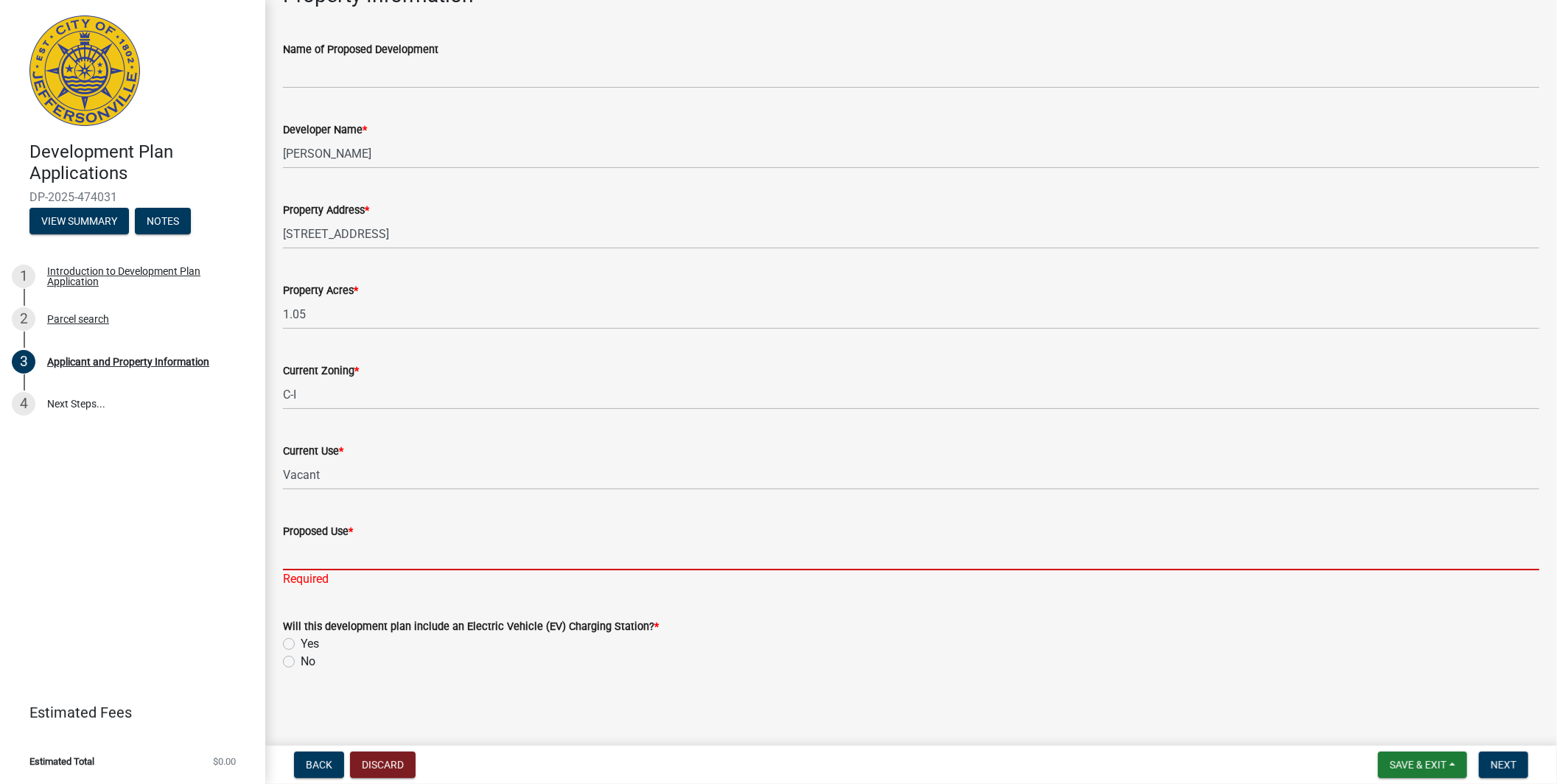
click at [344, 555] on input "Proposed Use *" at bounding box center [911, 555] width 1256 height 31
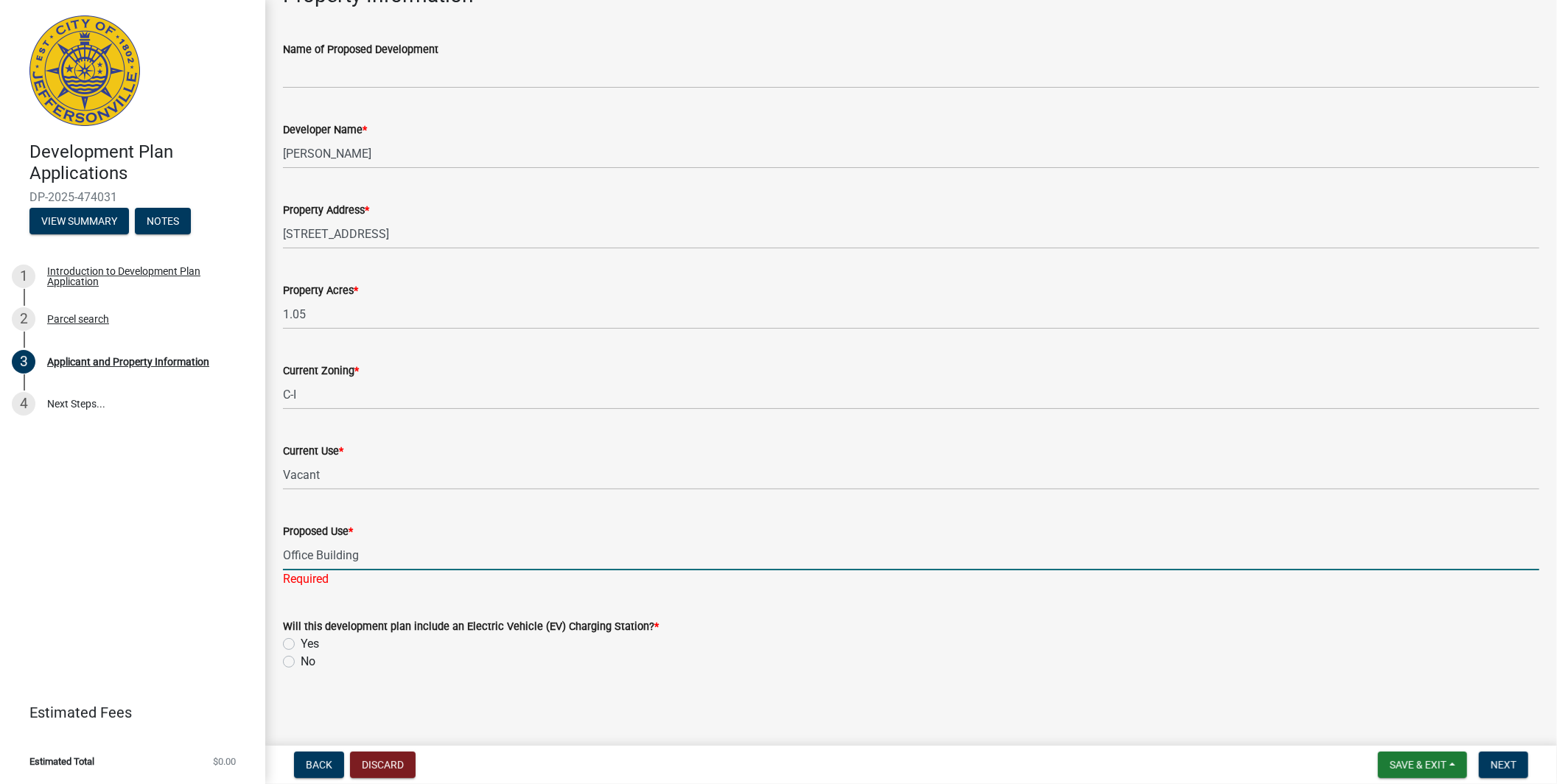
type input "Office Building"
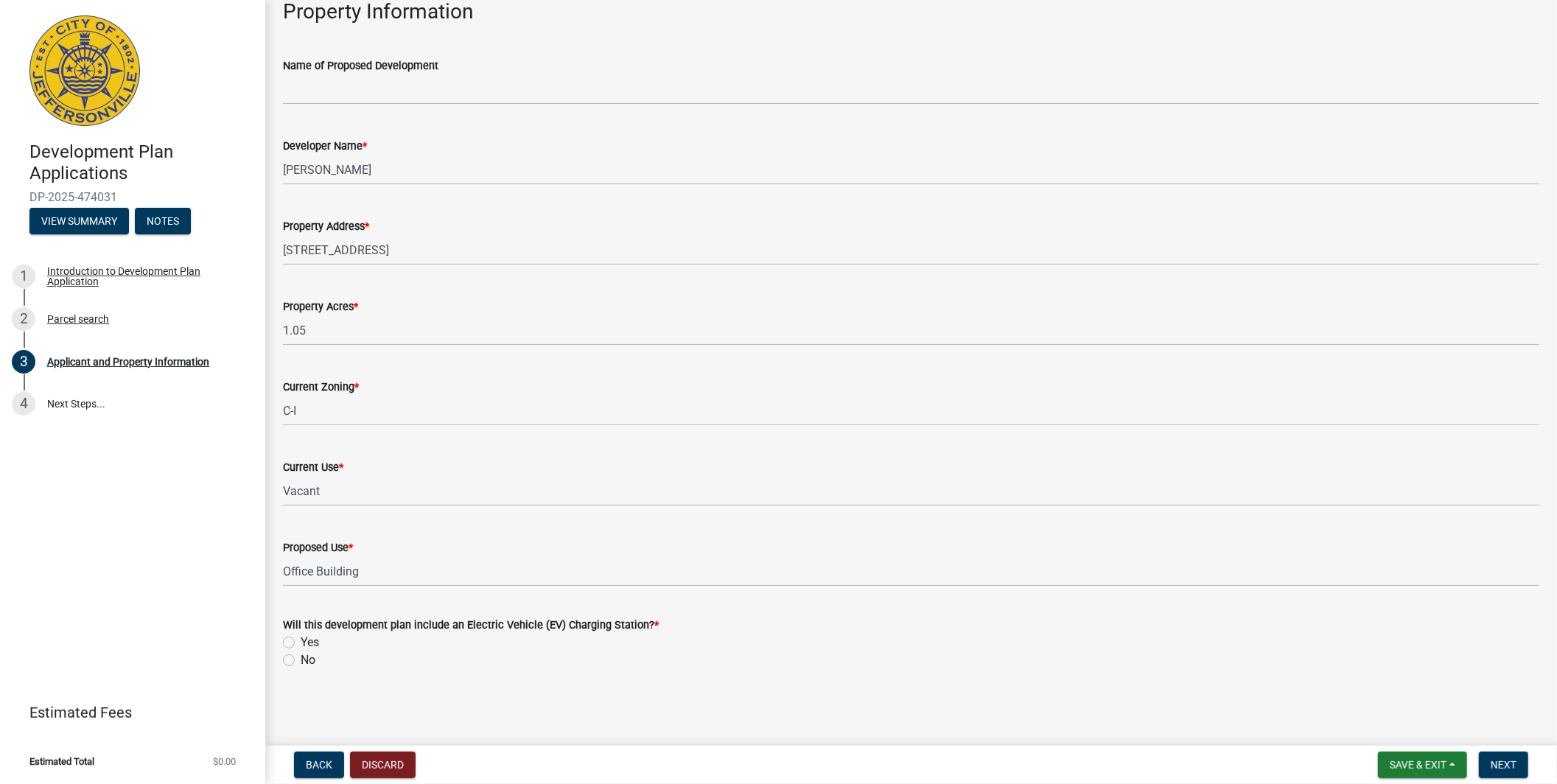
scroll to position [958, 0]
click at [301, 660] on label "No" at bounding box center [308, 660] width 15 height 17
click at [301, 660] on input "No" at bounding box center [305, 656] width 10 height 10
radio input "true"
click at [1511, 767] on span "Next" at bounding box center [1504, 765] width 26 height 12
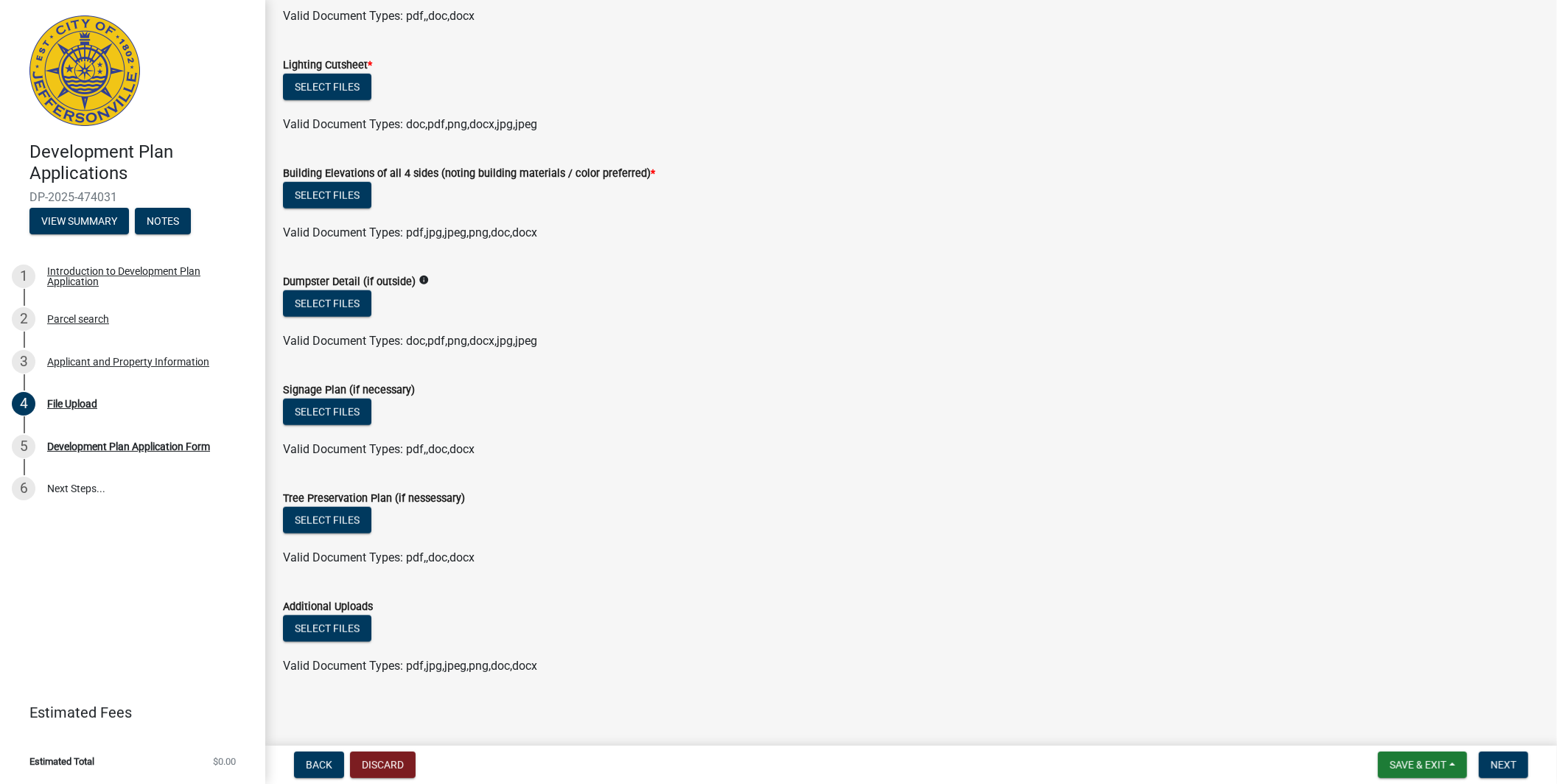
scroll to position [992, 0]
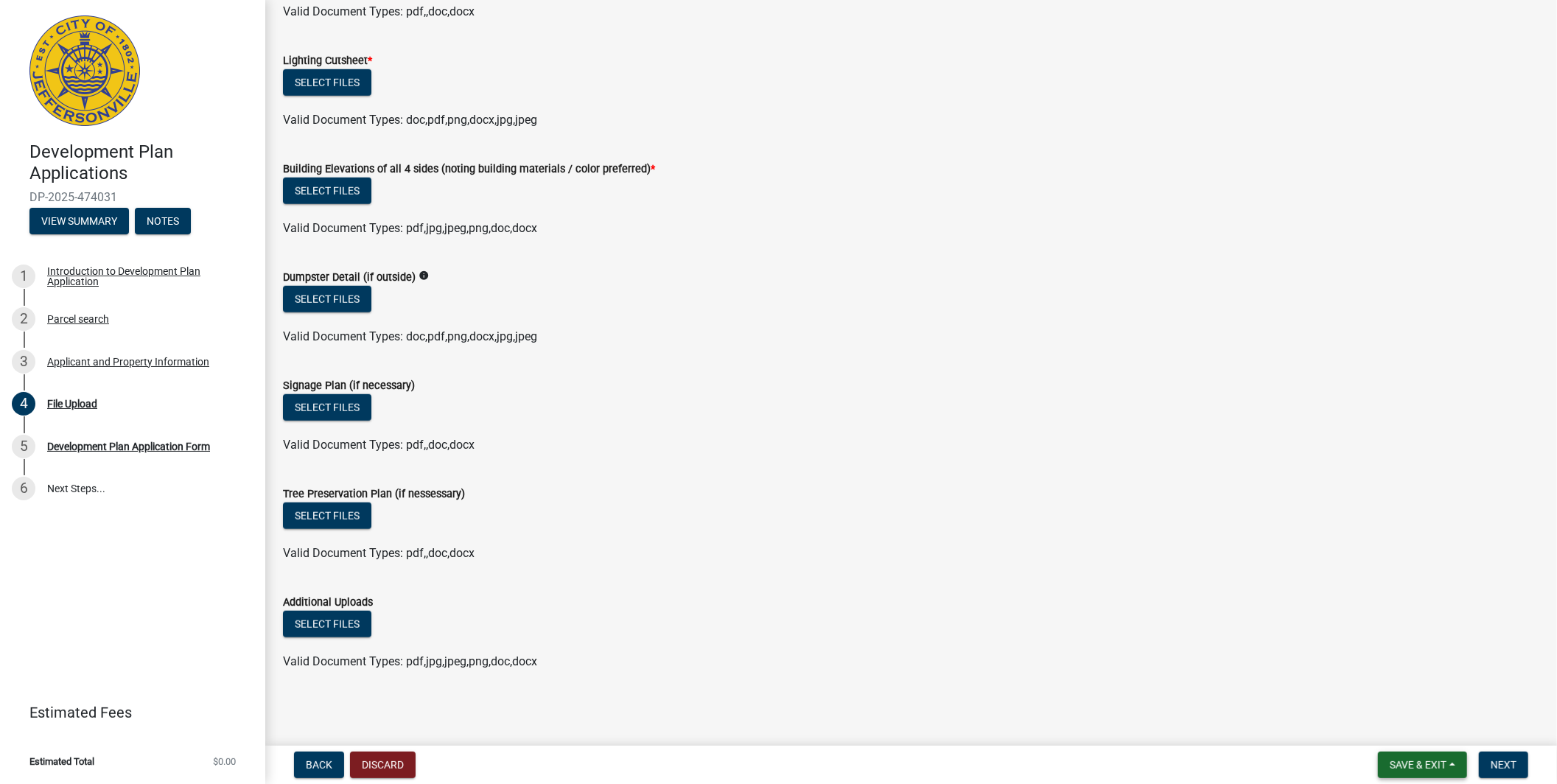
click at [1424, 765] on span "Save & Exit" at bounding box center [1417, 765] width 57 height 12
click at [1402, 722] on button "Save & Exit" at bounding box center [1407, 726] width 118 height 36
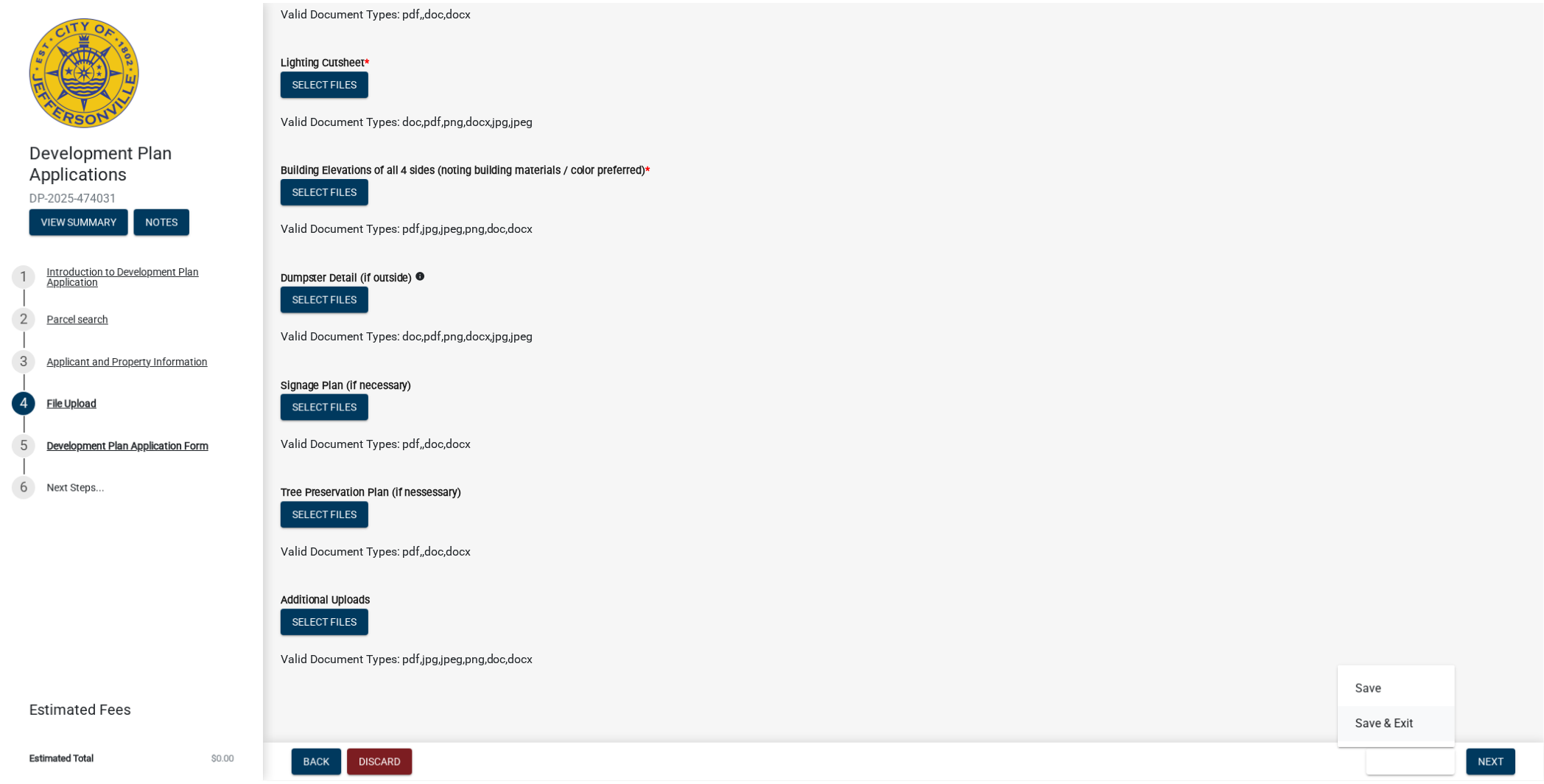
scroll to position [0, 0]
